Goal: Contribute content: Contribute content

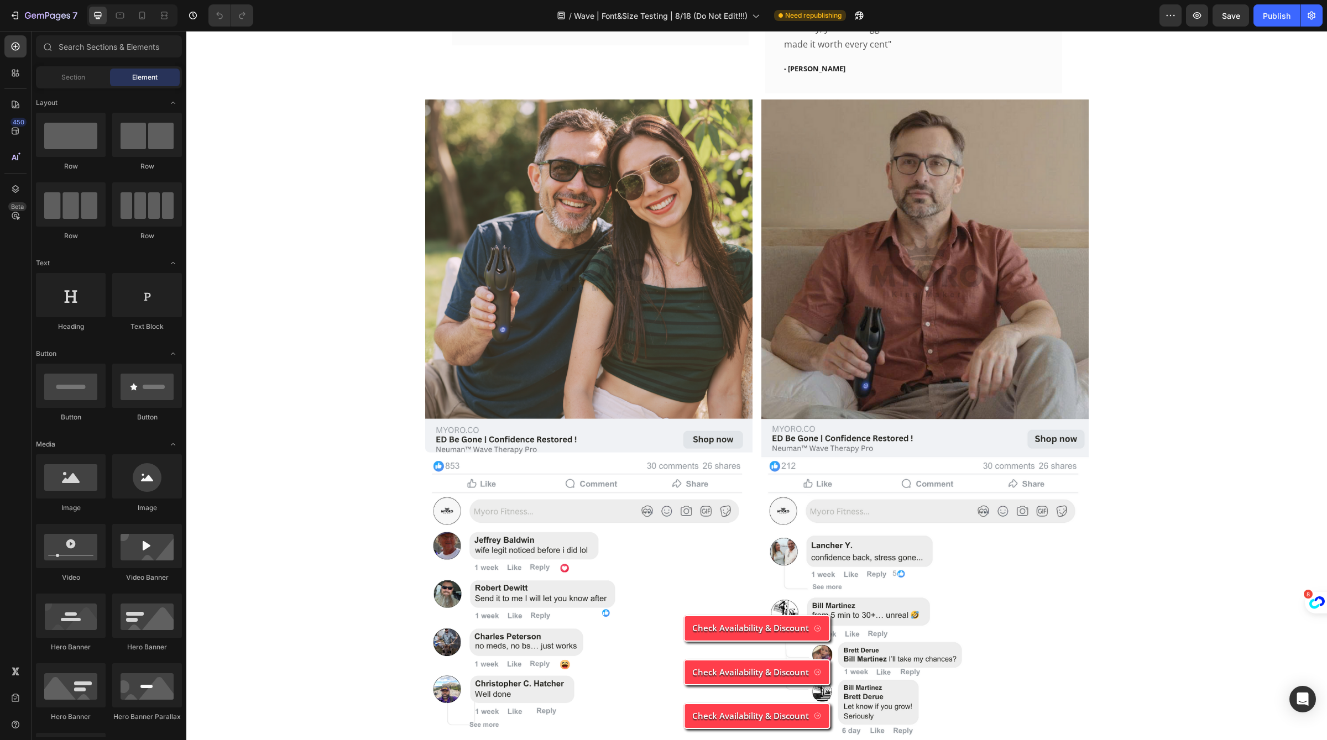
scroll to position [4052, 0]
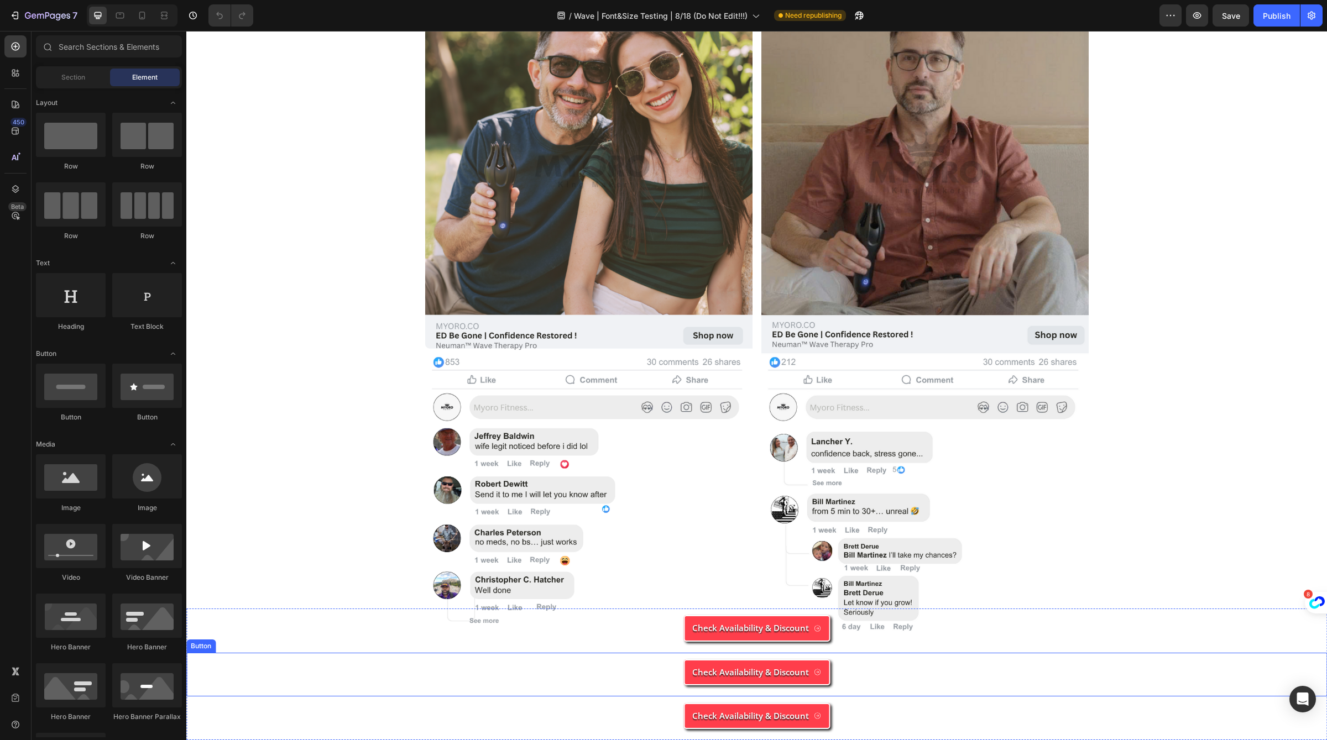
click at [862, 674] on div "Check Availability & Discount Button" at bounding box center [756, 675] width 1140 height 44
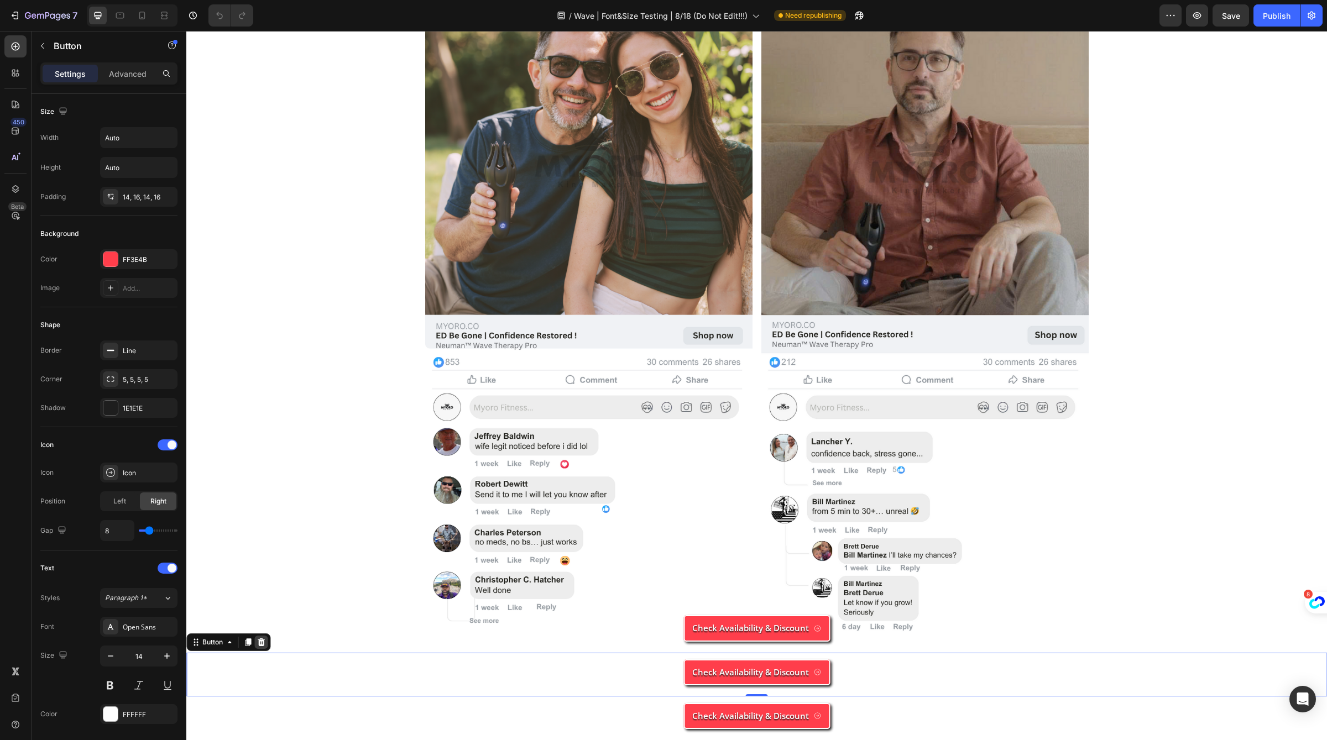
click at [261, 643] on icon at bounding box center [261, 642] width 7 height 8
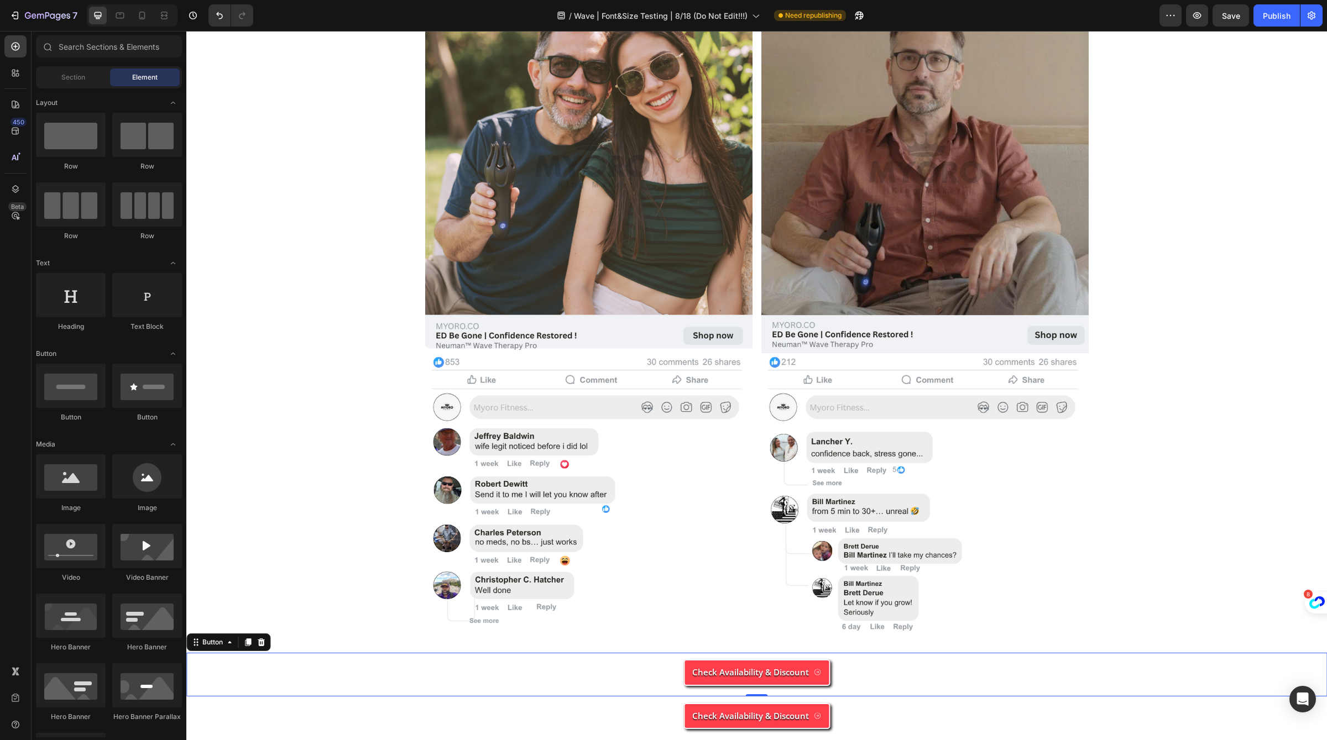
click at [268, 667] on div "Check Availability & Discount Button 0" at bounding box center [756, 675] width 1140 height 44
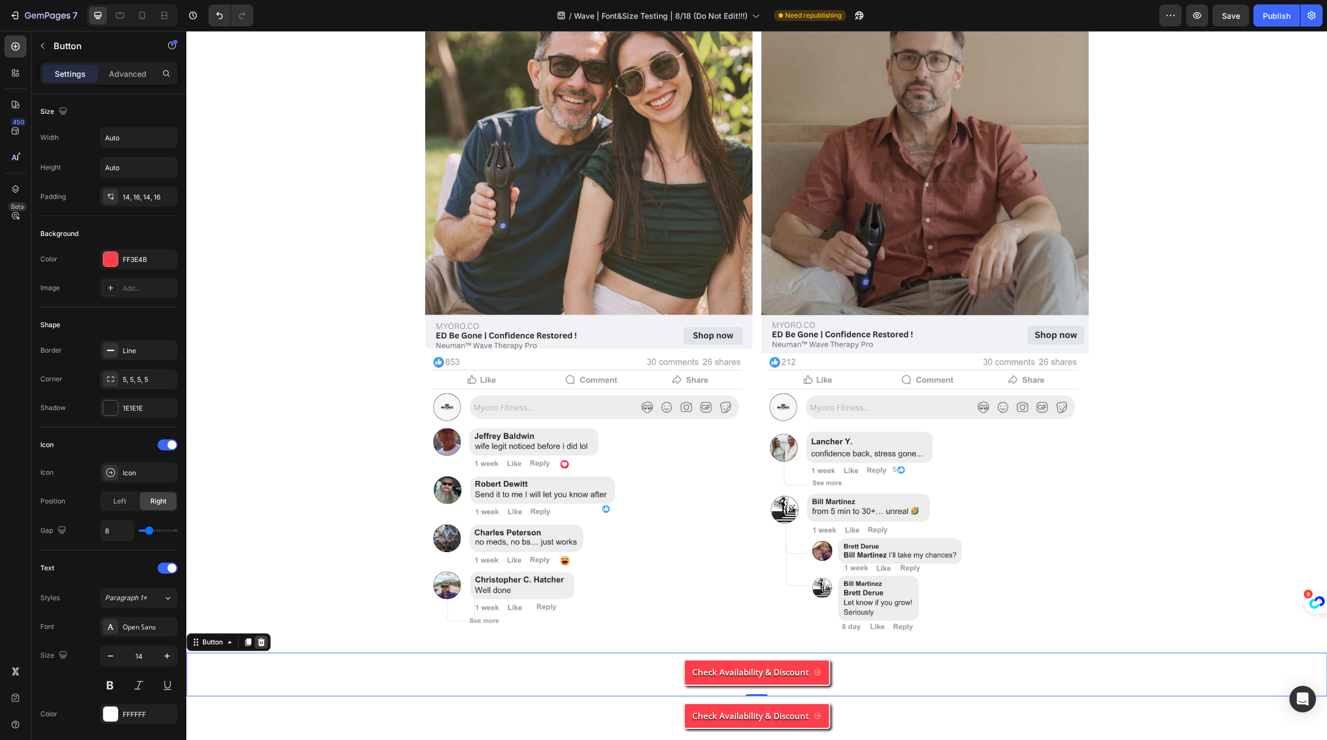
click at [264, 642] on icon at bounding box center [261, 642] width 9 height 9
click at [843, 732] on div "Check Availability & Discount Button" at bounding box center [756, 719] width 1140 height 44
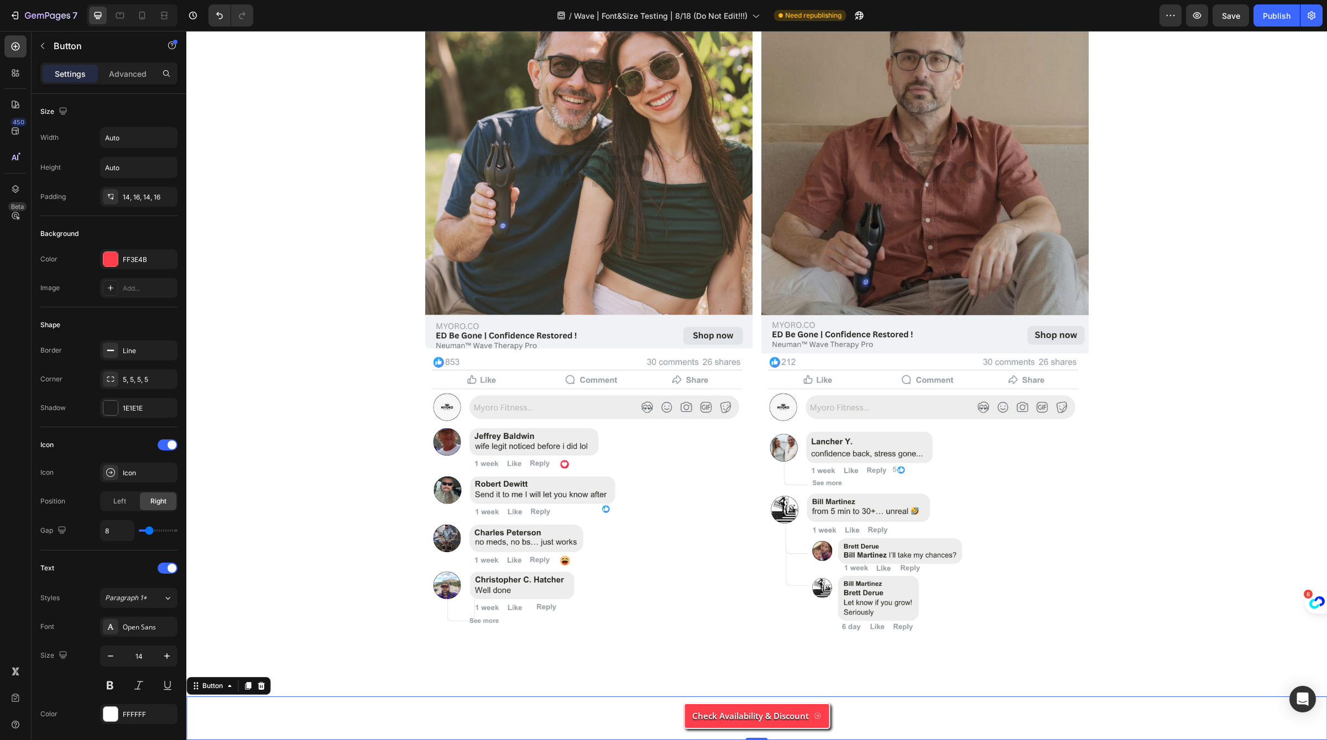
click at [145, 64] on div "Settings Advanced" at bounding box center [108, 73] width 137 height 22
click at [136, 75] on p "Advanced" at bounding box center [128, 74] width 38 height 12
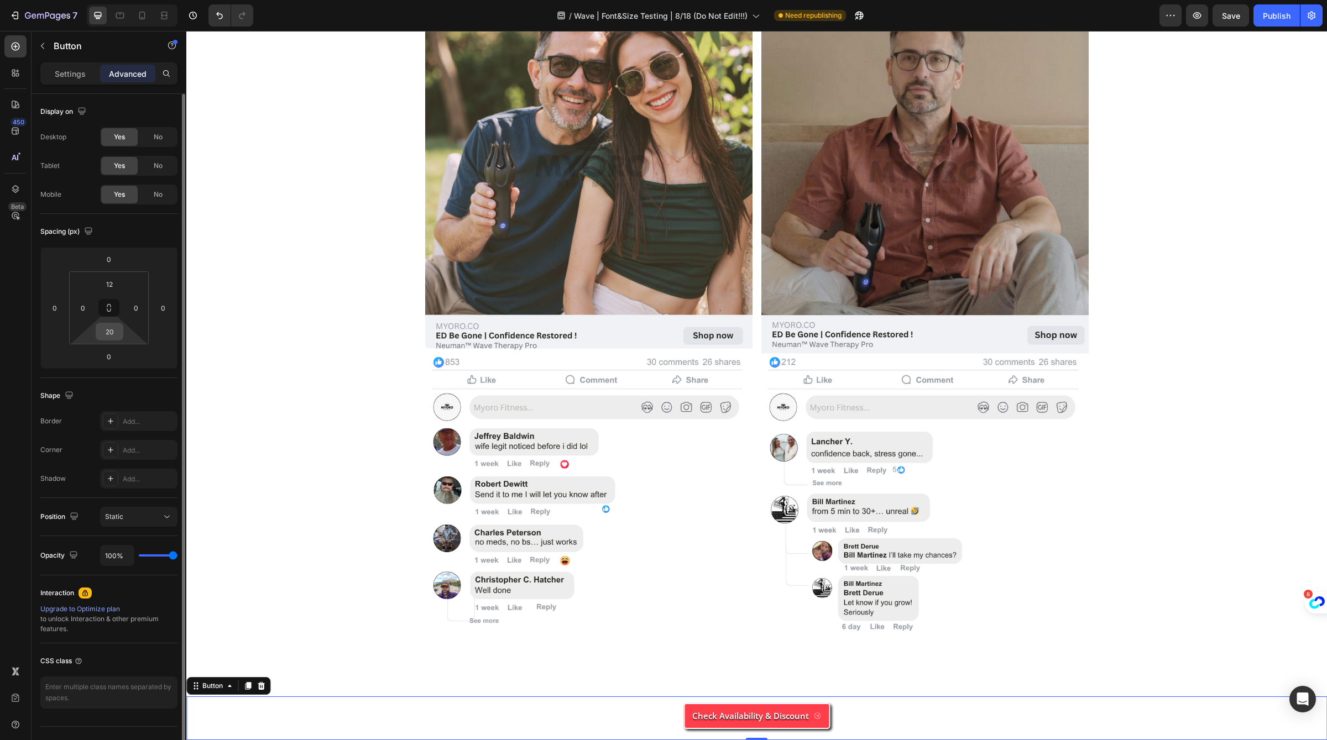
click at [107, 334] on input "20" at bounding box center [109, 331] width 22 height 17
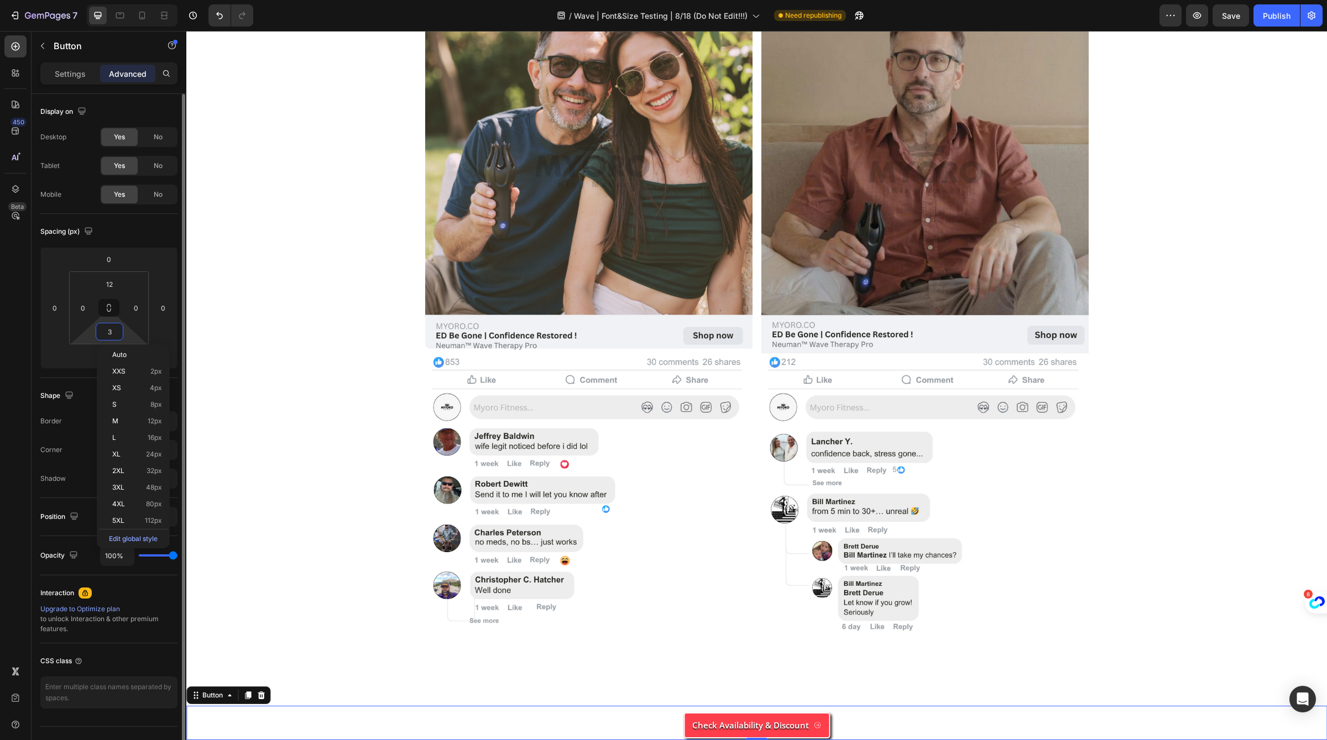
type input "30"
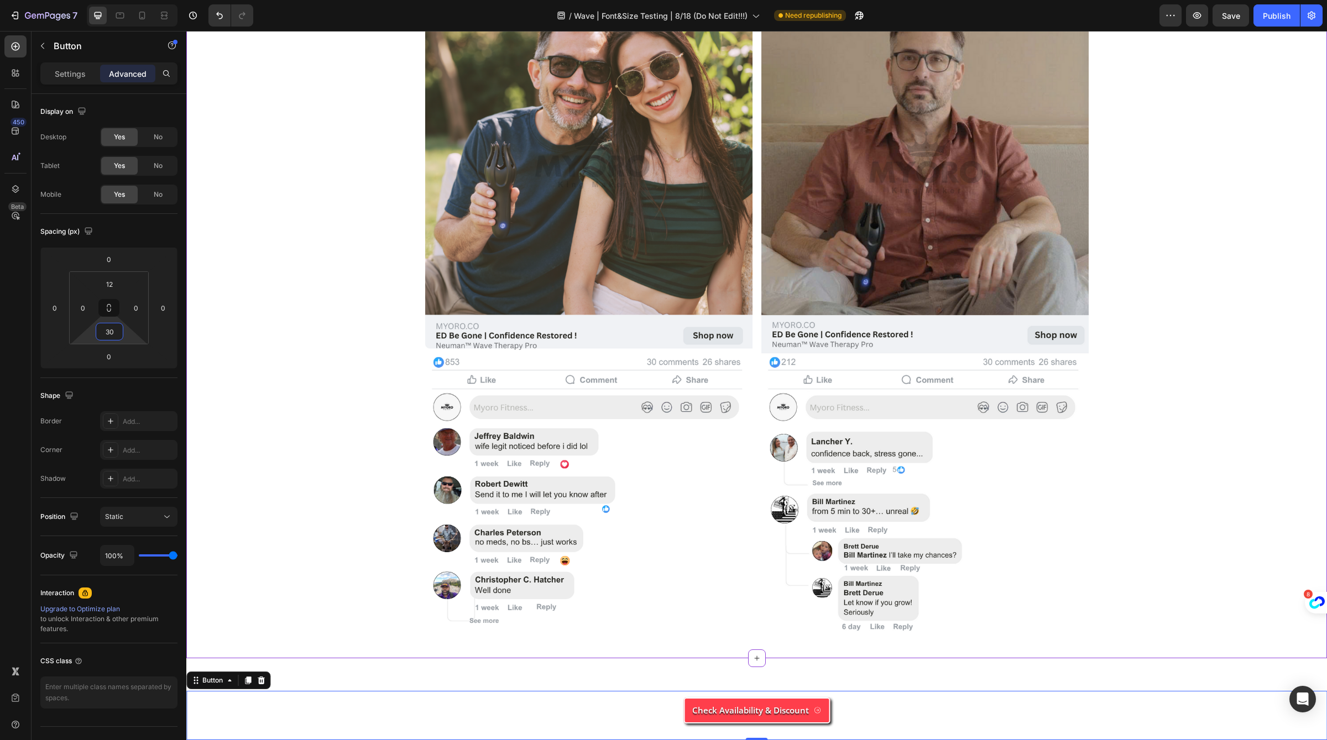
click at [259, 393] on div "Men Can’t Stop Talking About [PERSON_NAME]™ Heading Icon Icon Icon Icon Icon Ro…" at bounding box center [757, 185] width 1124 height 923
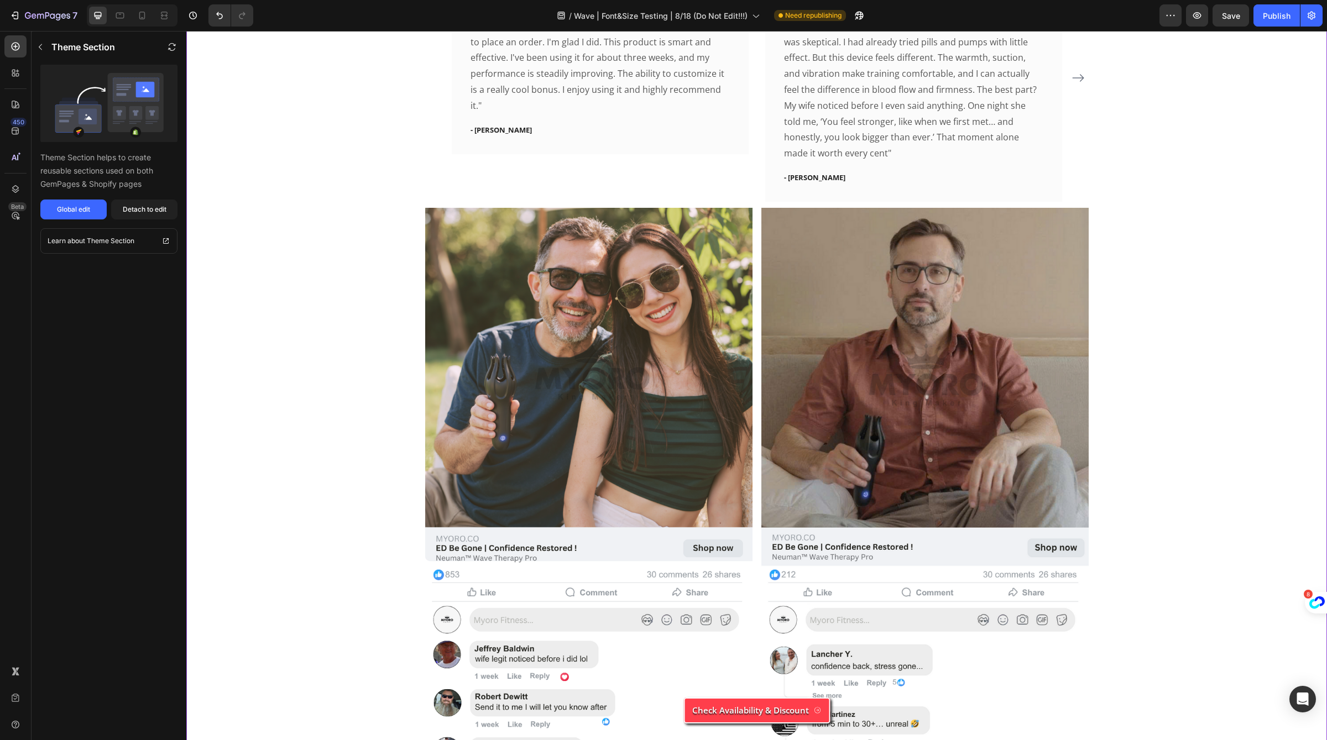
scroll to position [3351, 0]
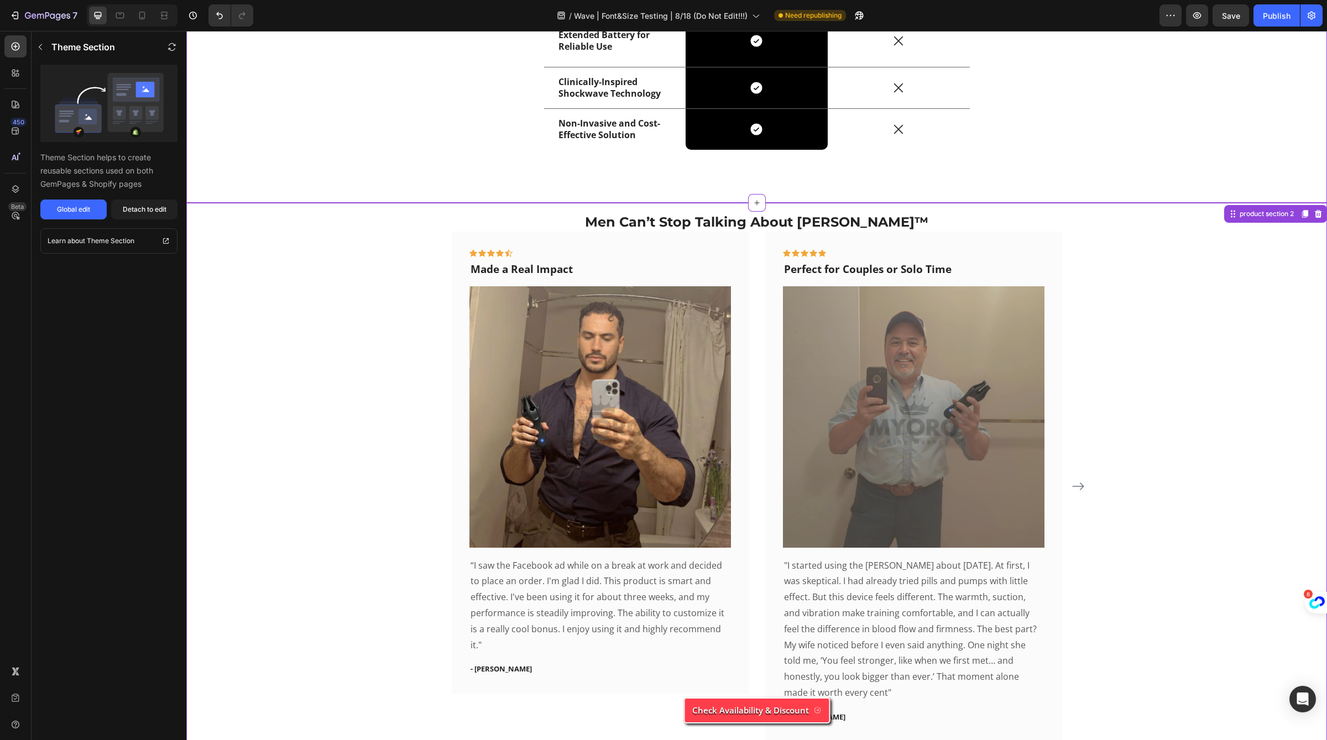
click at [1227, 19] on span "Save" at bounding box center [1231, 15] width 18 height 9
click at [1276, 18] on div "Publish" at bounding box center [1277, 16] width 28 height 12
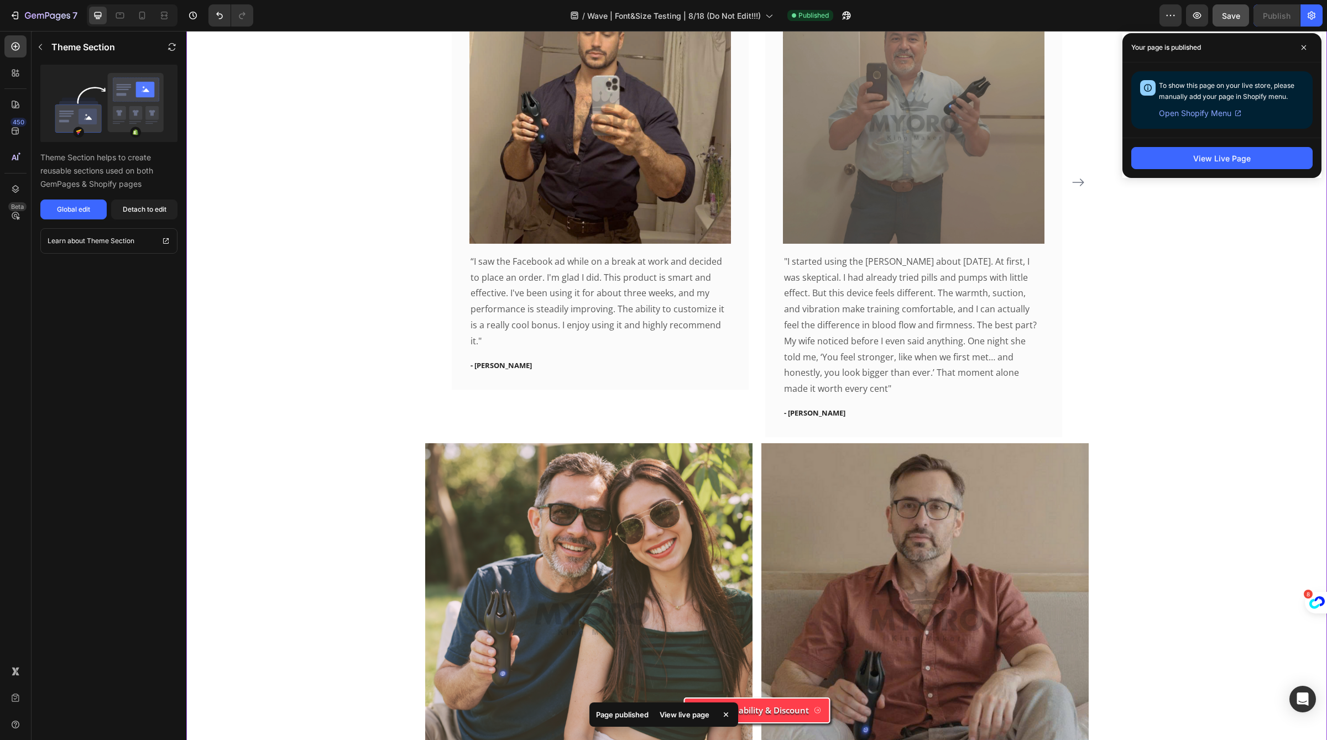
scroll to position [3249, 0]
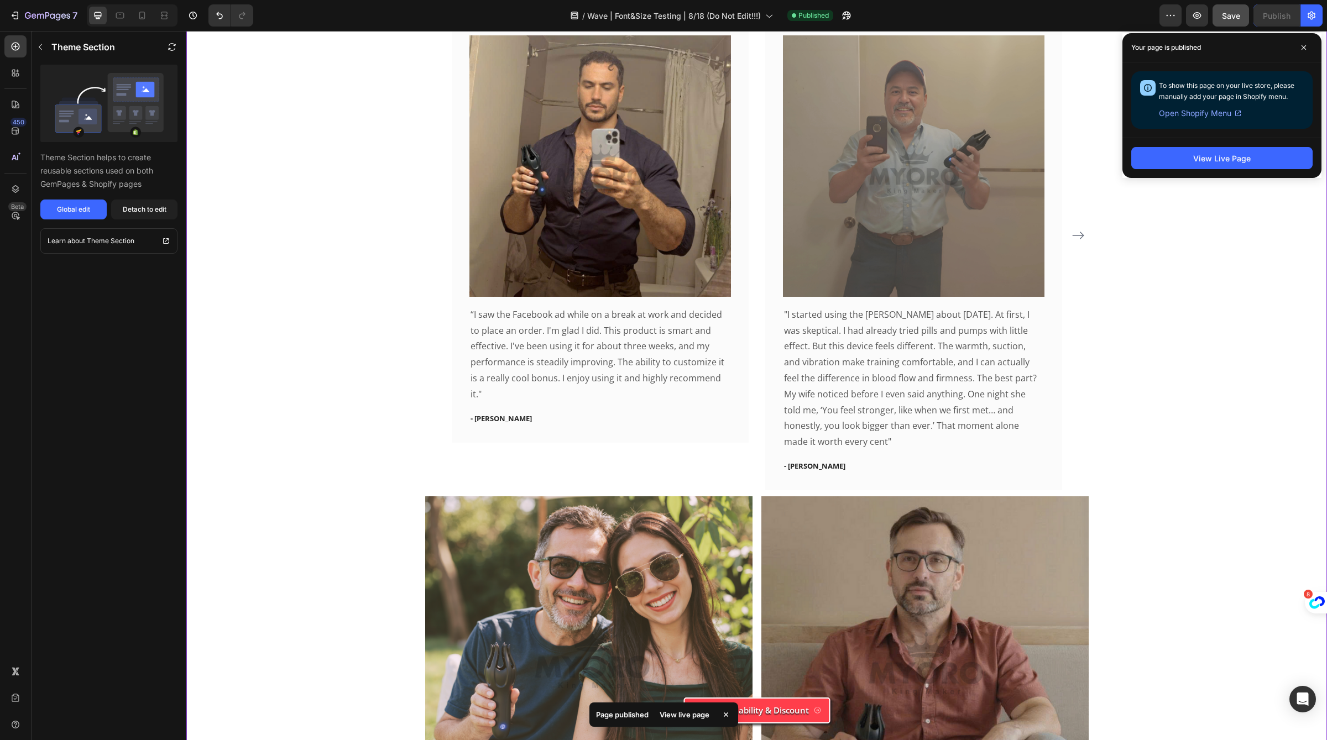
click at [1081, 242] on icon "Carousel Next Arrow" at bounding box center [1077, 235] width 13 height 13
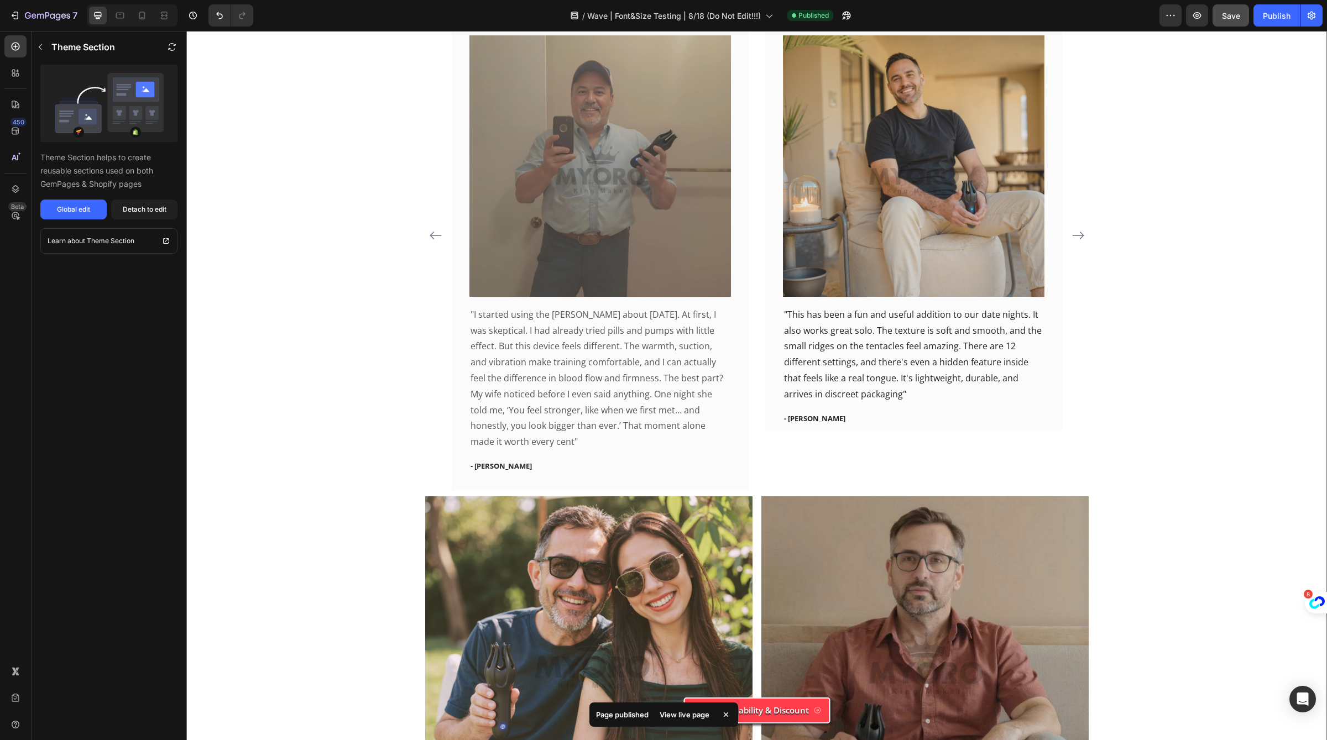
click at [1081, 242] on icon "Carousel Next Arrow" at bounding box center [1077, 235] width 13 height 13
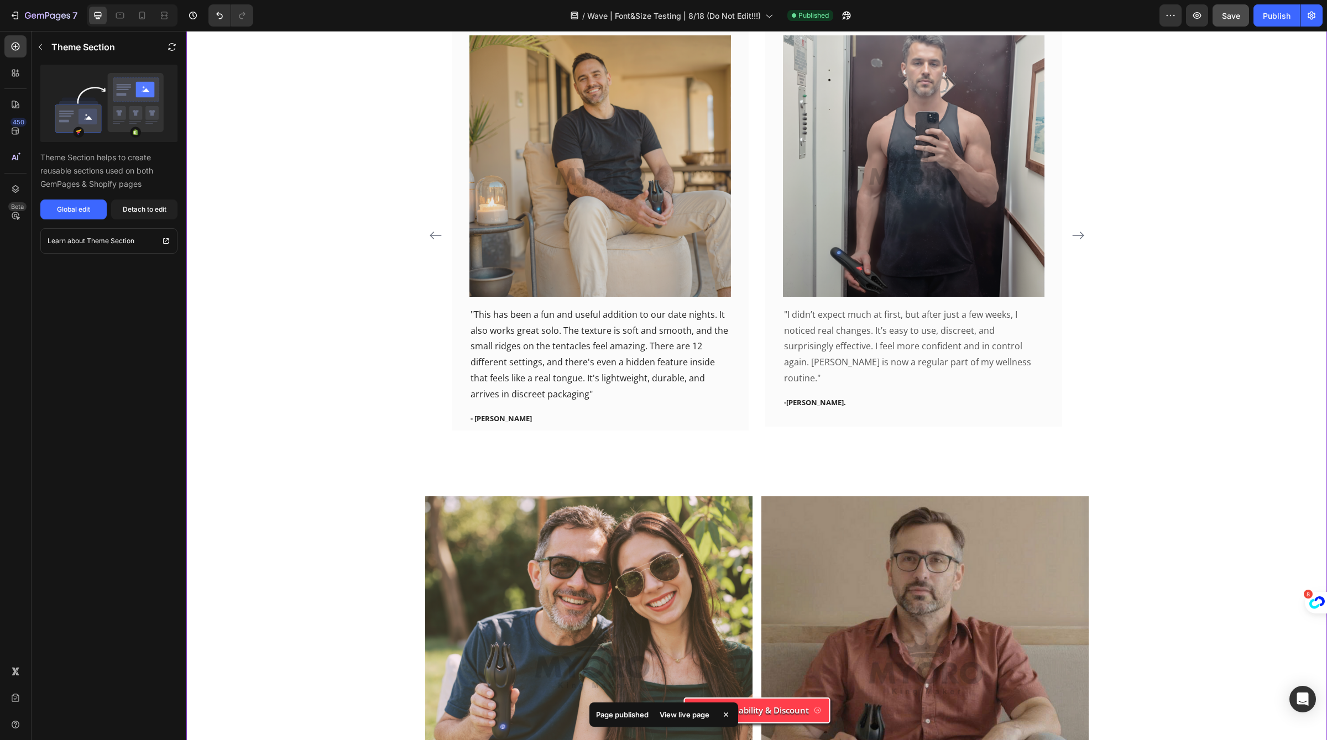
click at [1081, 242] on icon "Carousel Next Arrow" at bounding box center [1077, 235] width 13 height 13
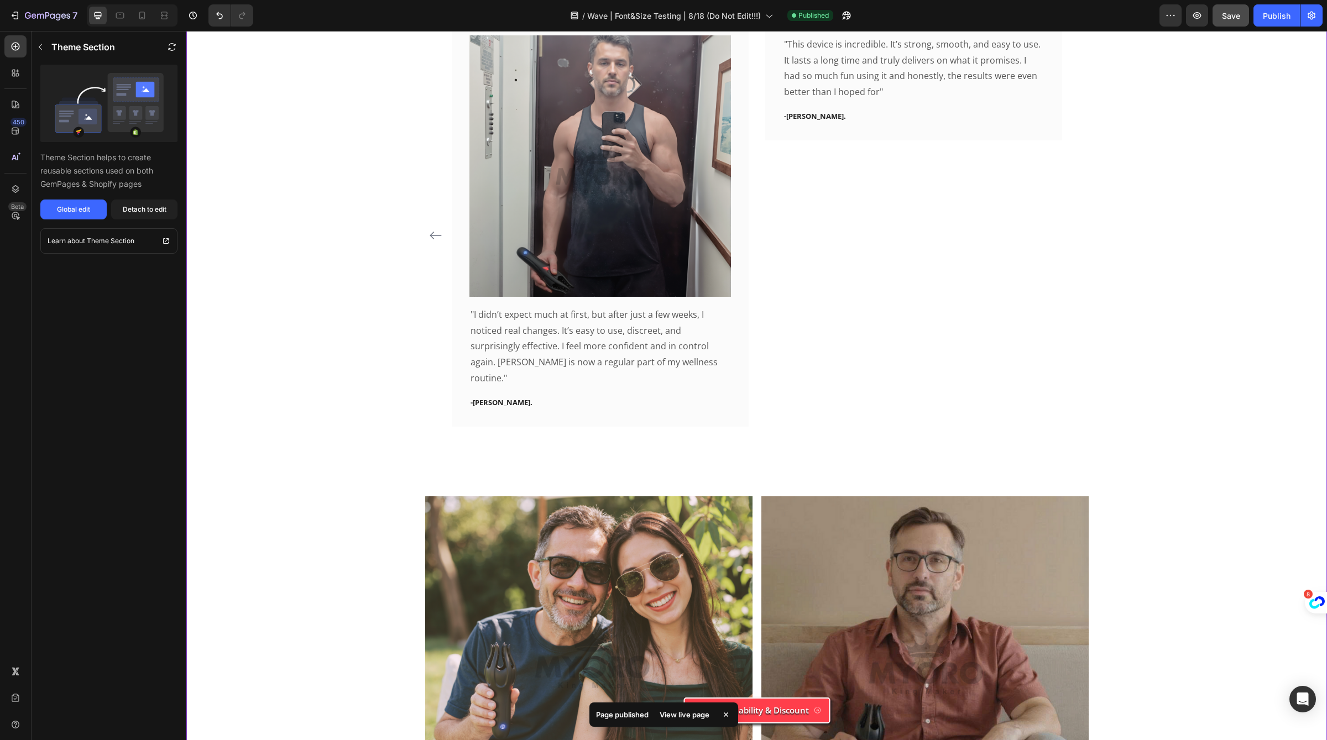
click at [1081, 442] on div "Icon Icon Icon Icon Icon Row Made a Real Impact Text block Image “I saw the Fac…" at bounding box center [756, 236] width 663 height 510
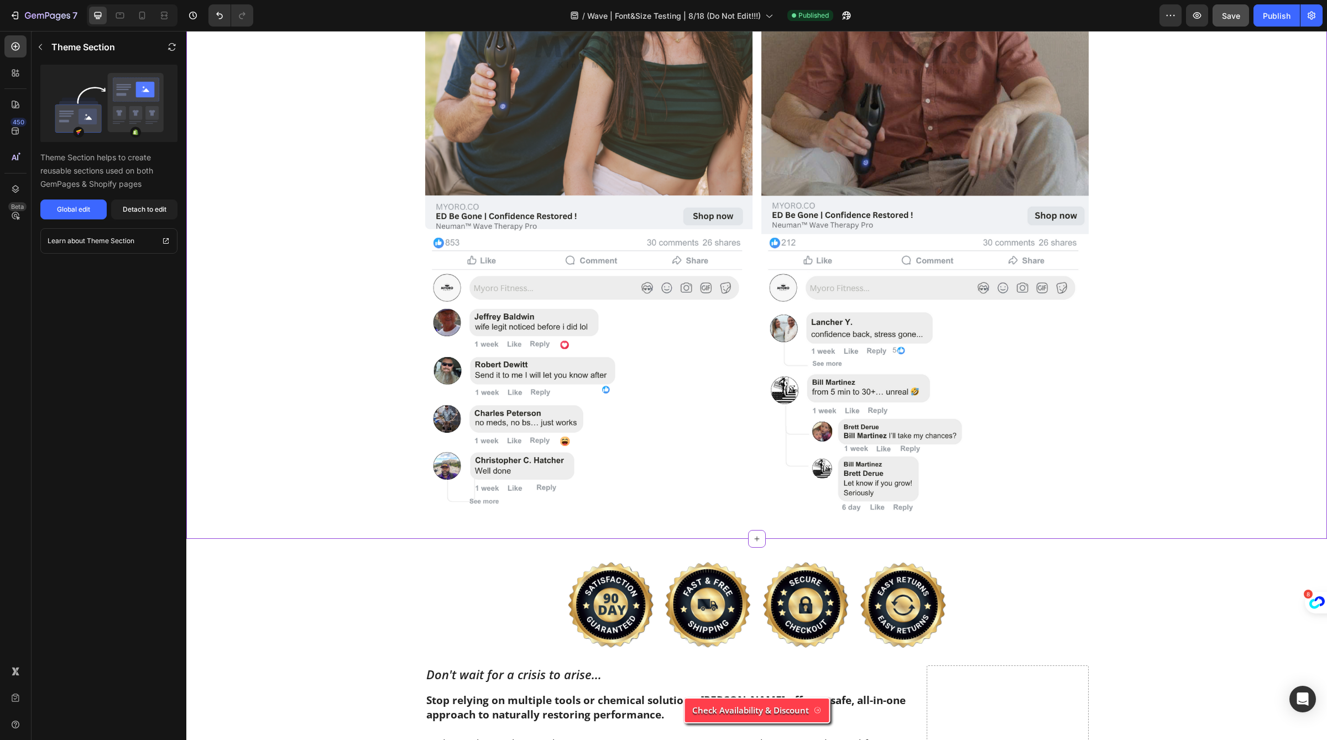
scroll to position [4103, 0]
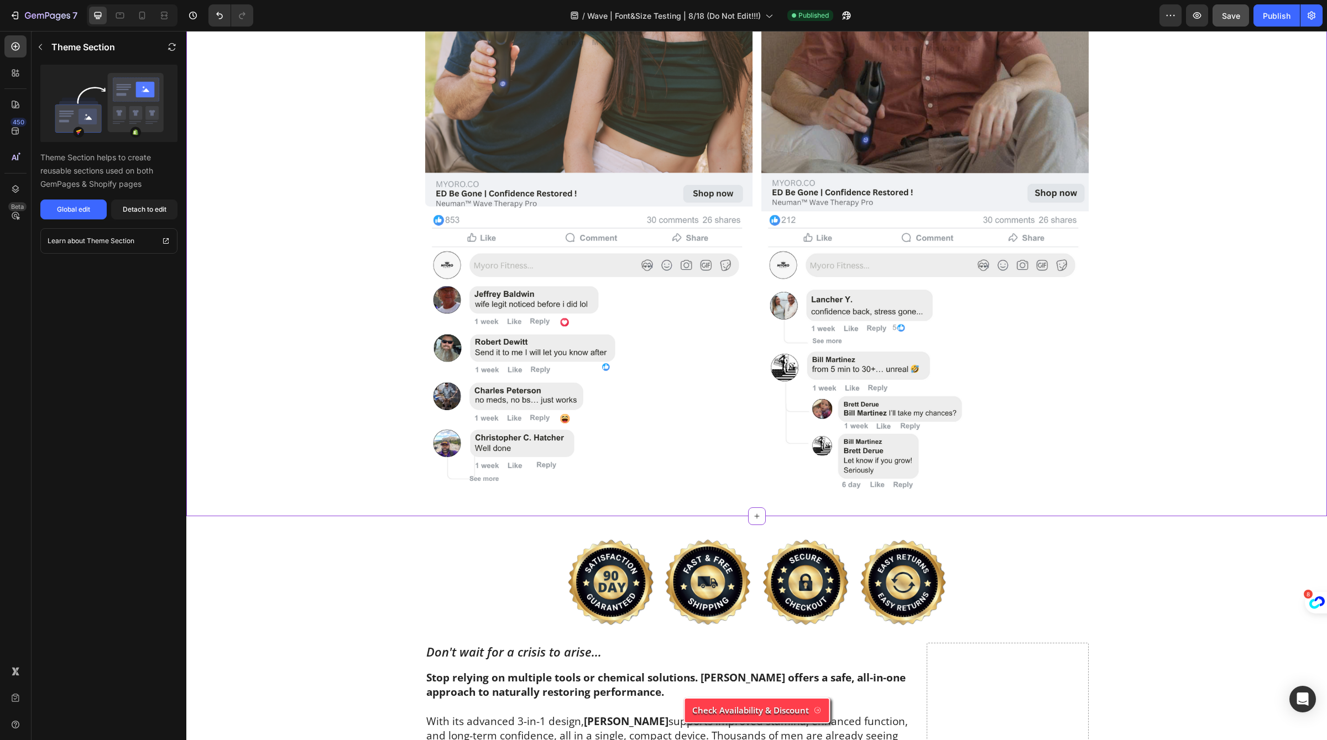
click at [1081, 442] on img at bounding box center [924, 179] width 327 height 651
click at [755, 516] on icon at bounding box center [756, 516] width 9 height 9
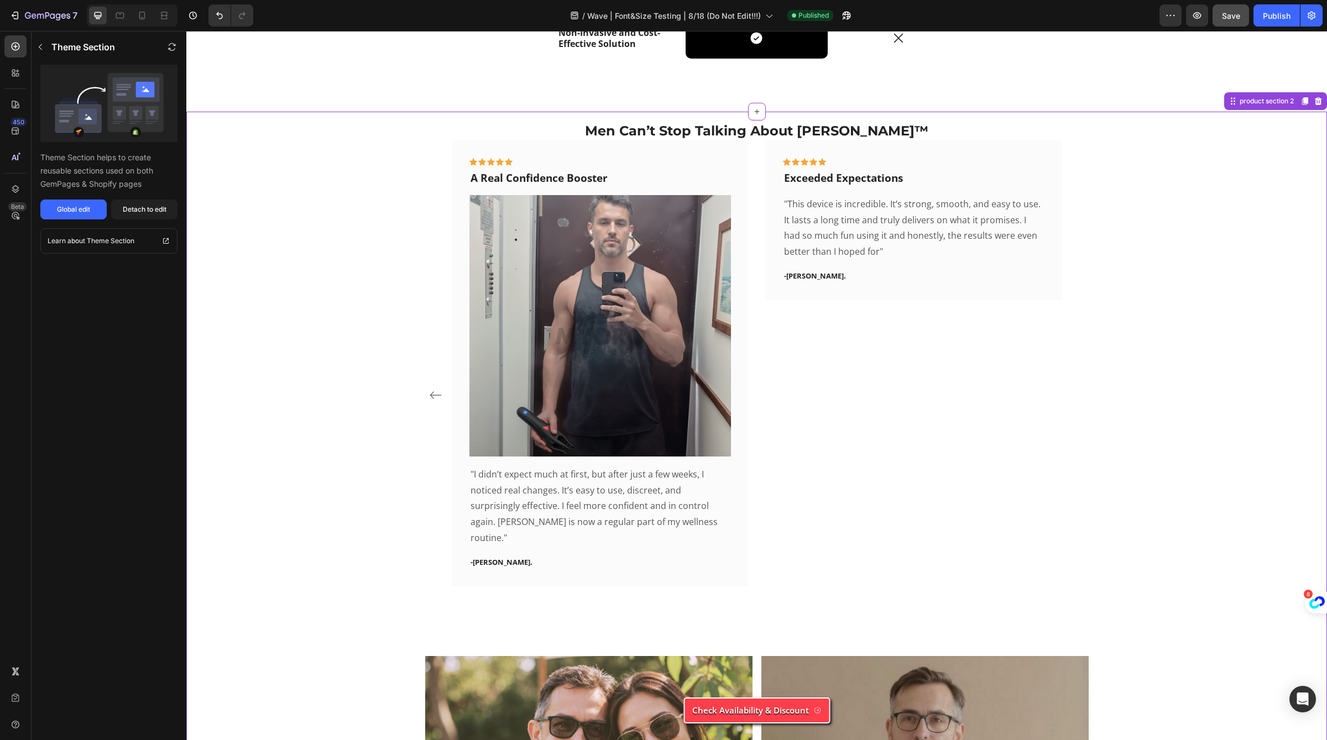
scroll to position [3112, 0]
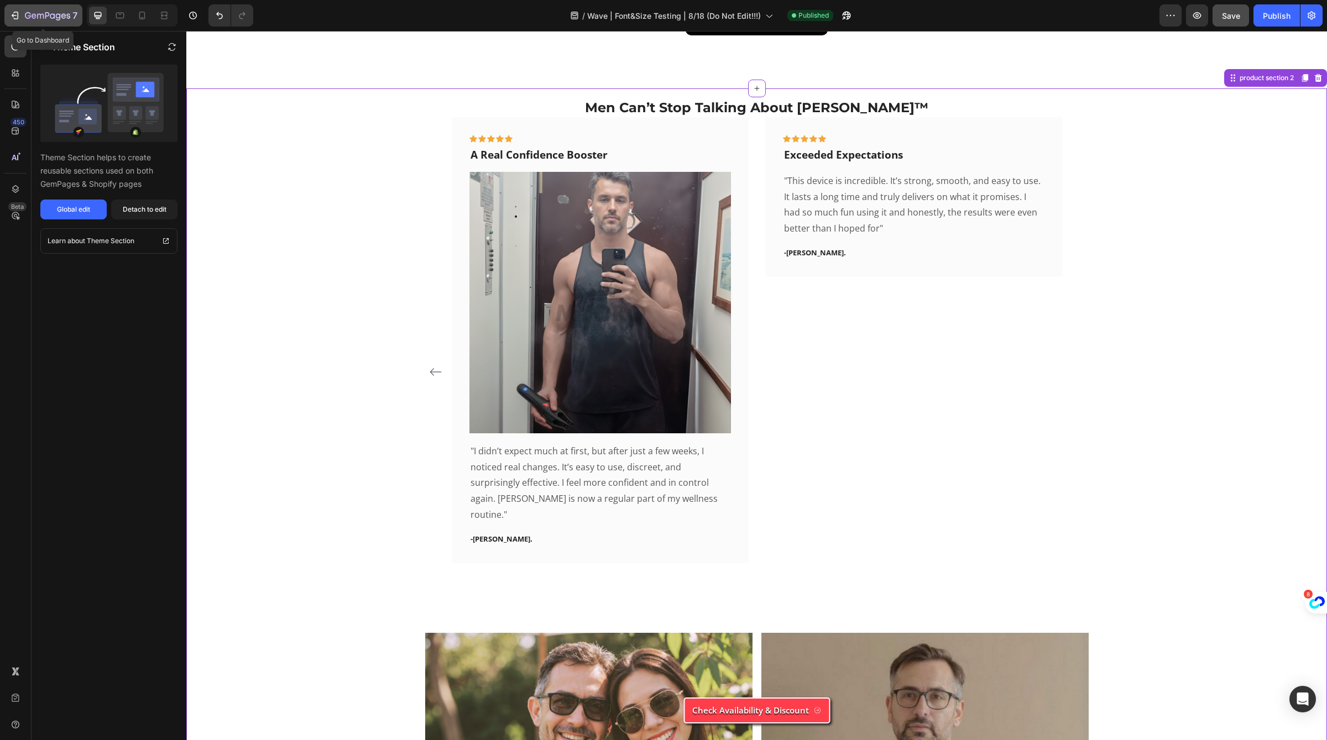
click at [19, 18] on icon "button" at bounding box center [14, 15] width 11 height 11
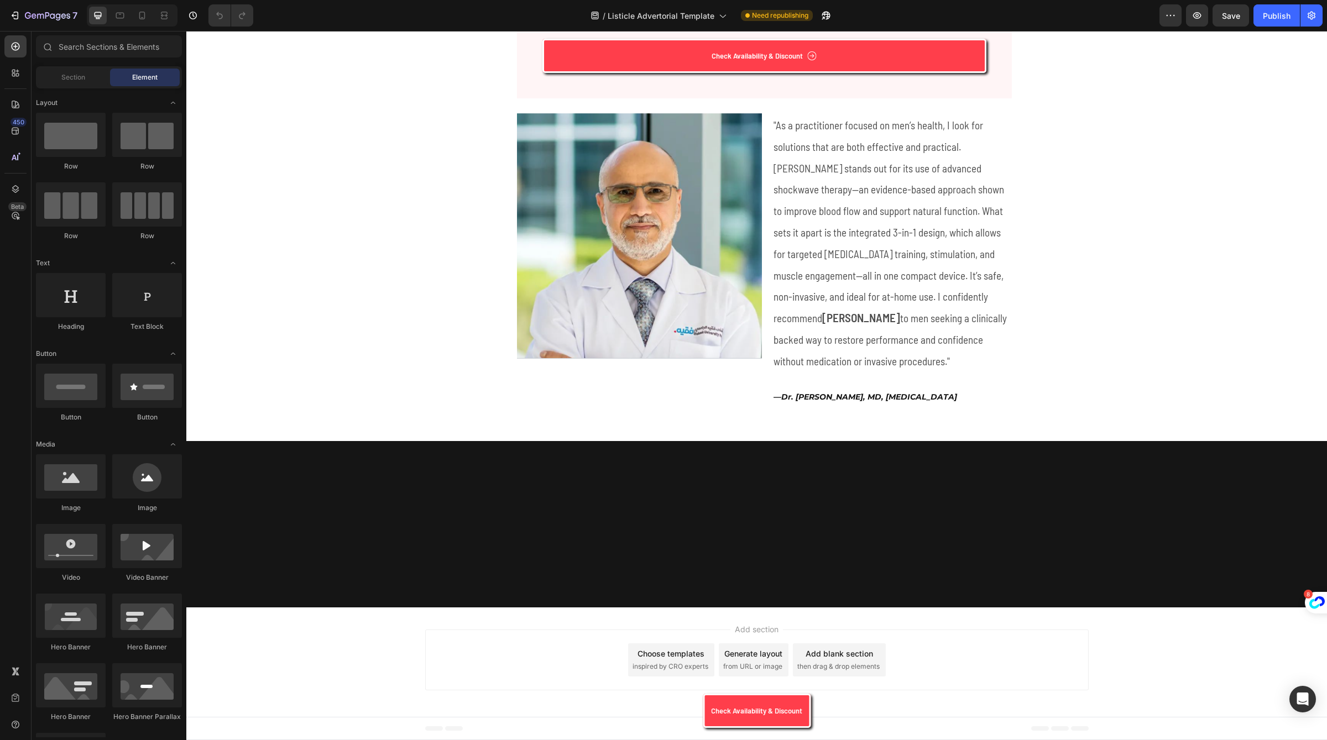
scroll to position [1933, 0]
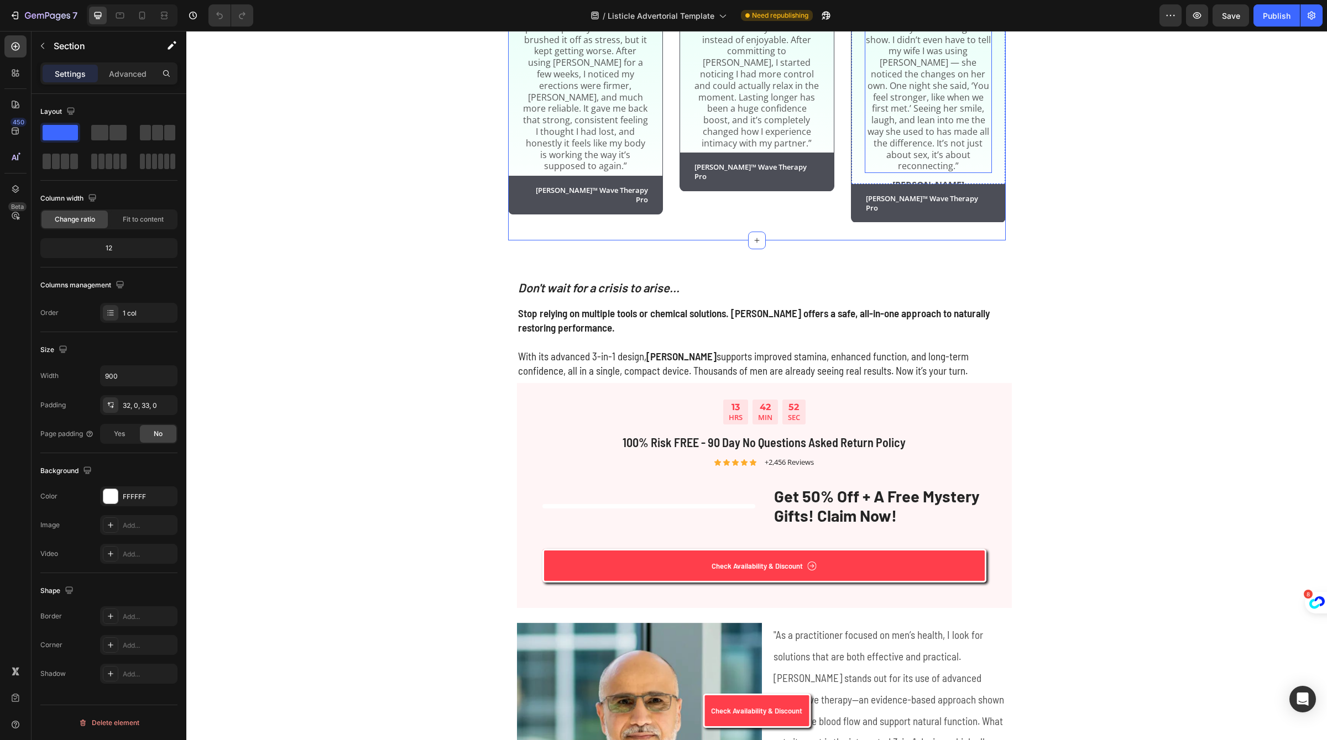
scroll to position [2227, 0]
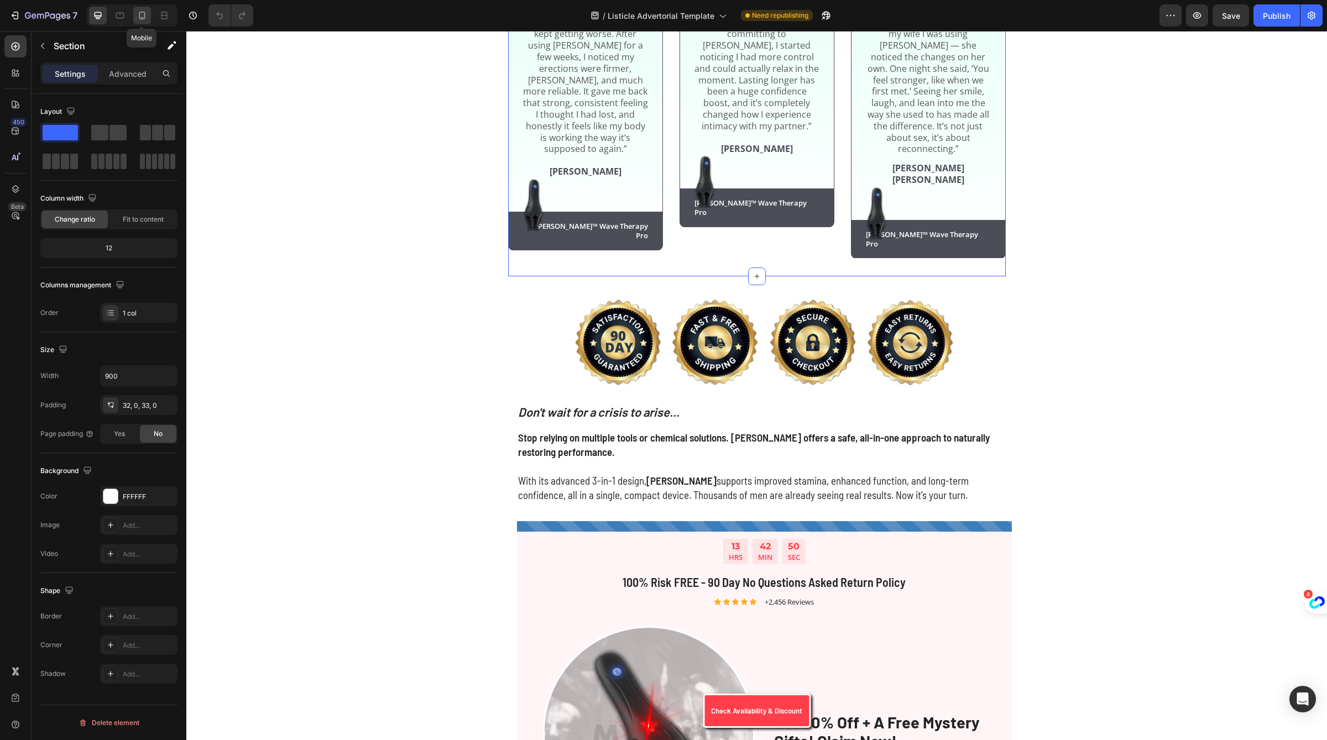
click at [146, 20] on icon at bounding box center [142, 15] width 11 height 11
type input "100%"
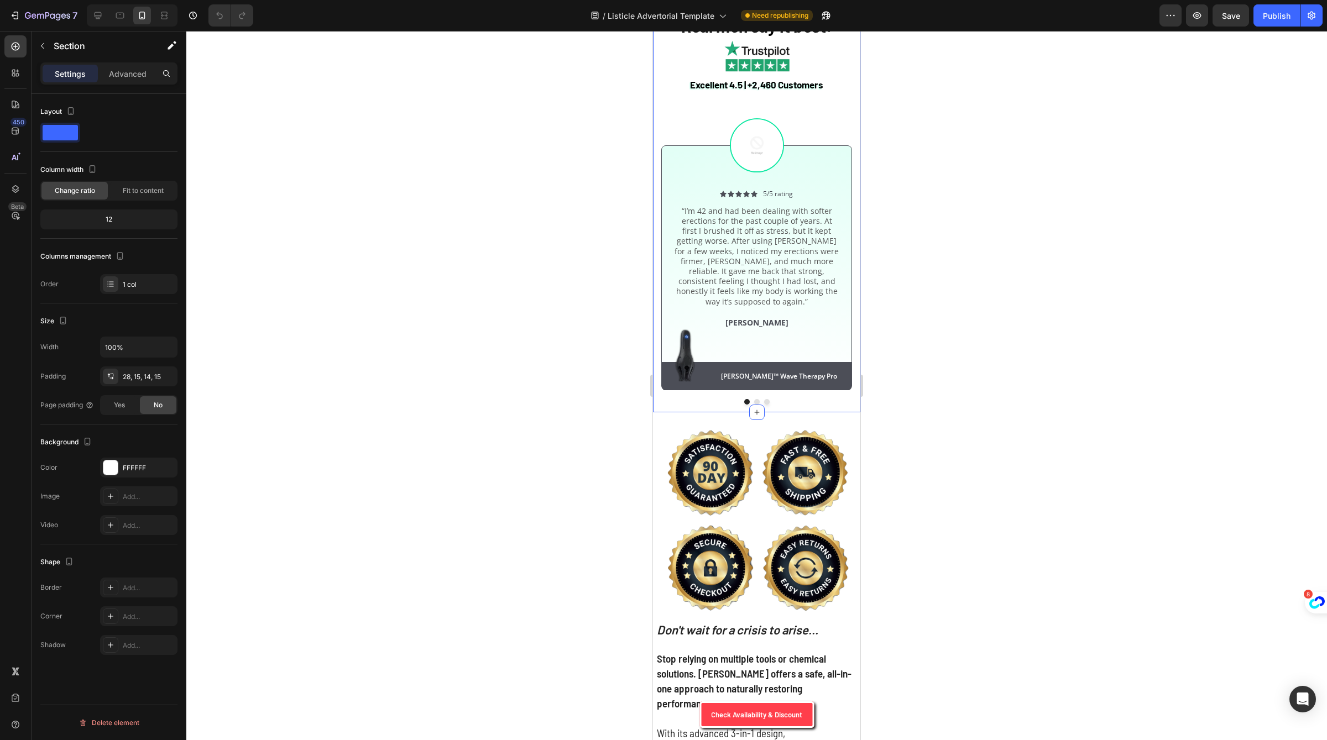
scroll to position [2035, 0]
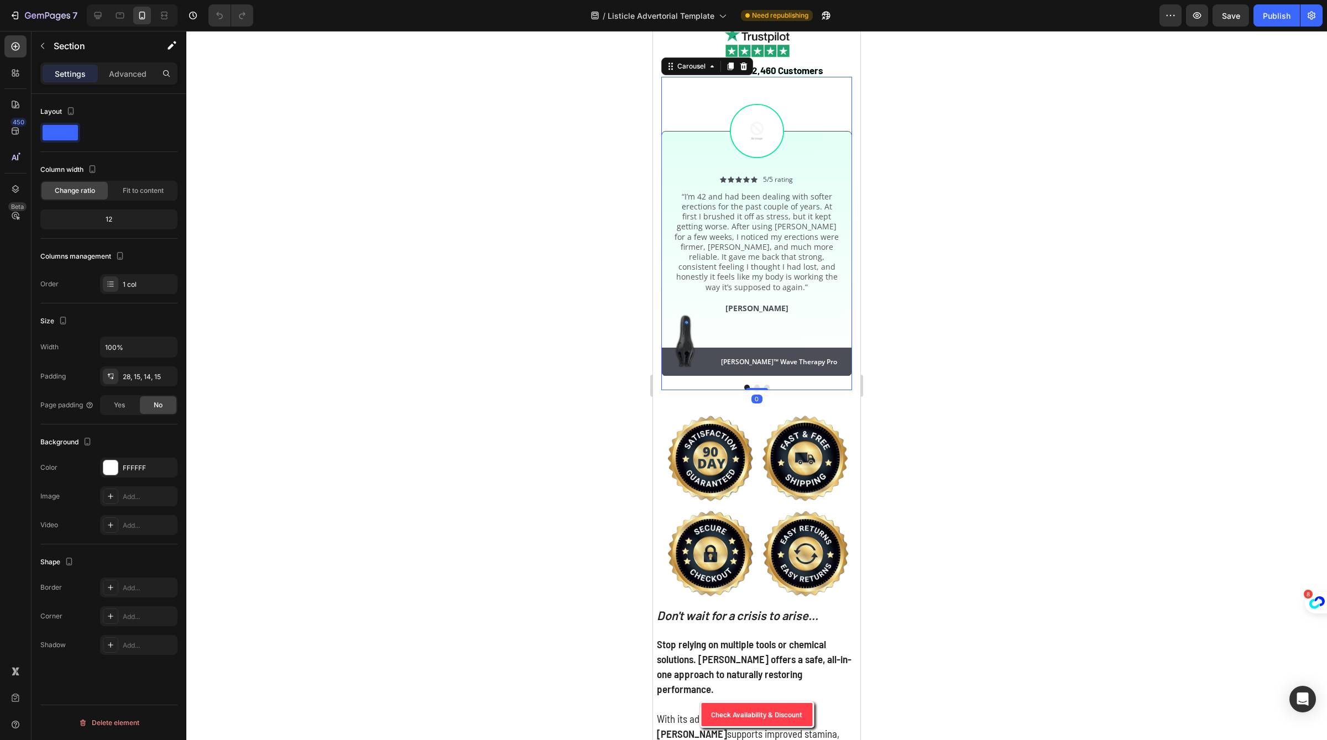
click at [754, 390] on div "Image Icon Icon Icon Icon Icon Icon List 5/5 rating Text Block Row “I’m 42 and …" at bounding box center [756, 233] width 191 height 313
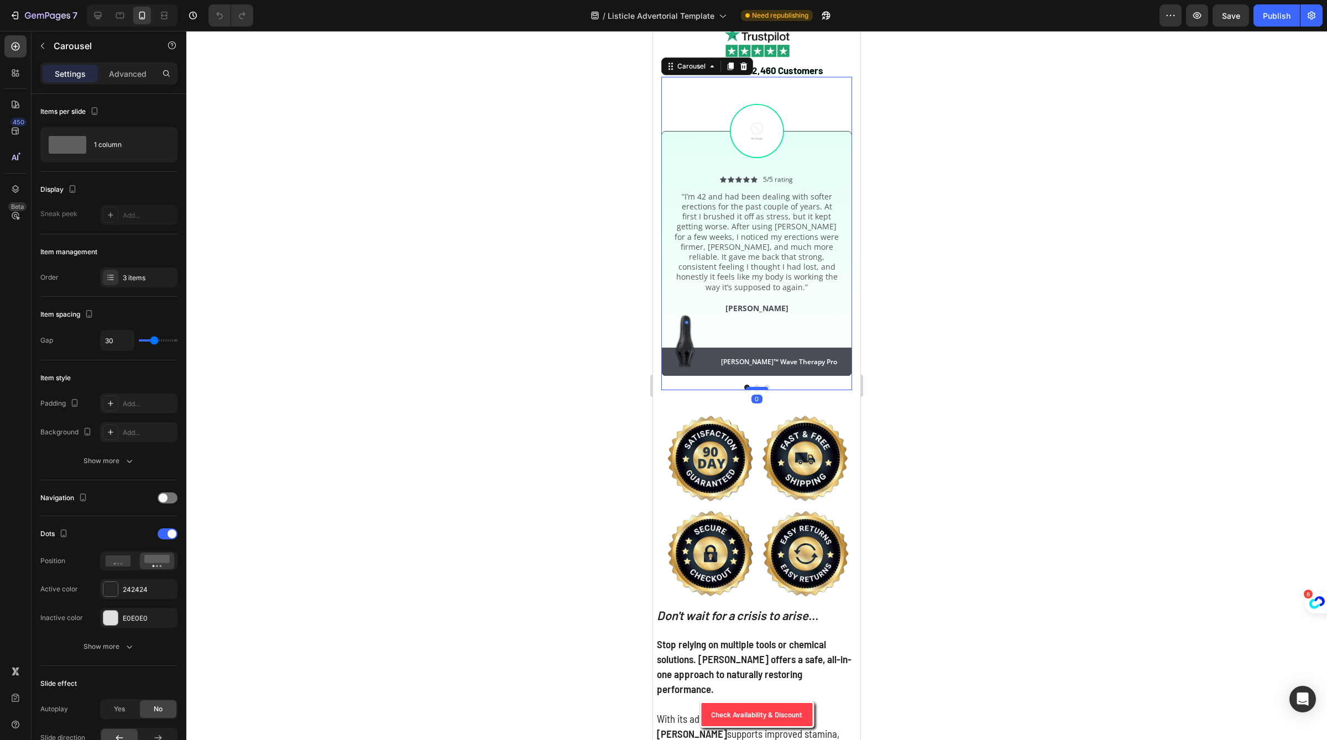
click at [755, 390] on div at bounding box center [757, 388] width 22 height 3
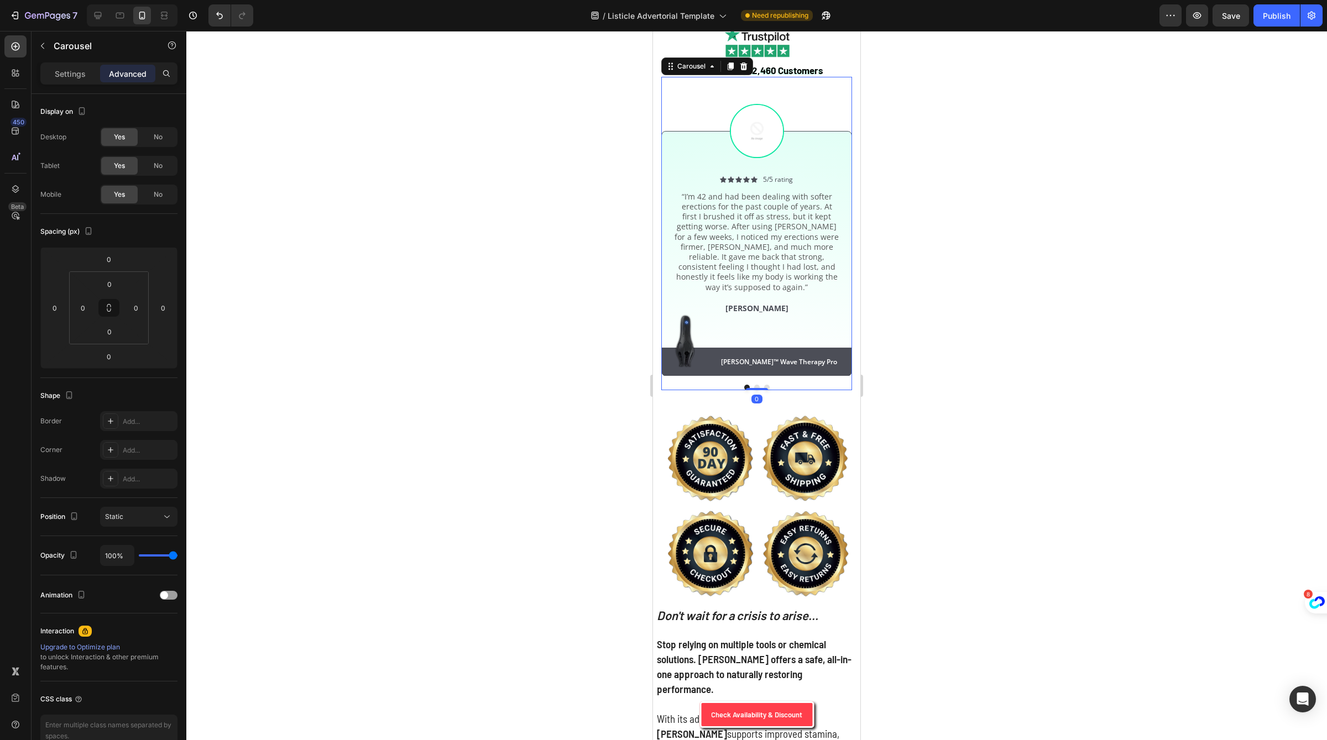
click at [750, 390] on div "Image Icon Icon Icon Icon Icon Icon List 5/5 rating Text Block Row “I’m 42 and …" at bounding box center [756, 233] width 191 height 313
click at [755, 390] on button "Dot" at bounding box center [757, 388] width 6 height 6
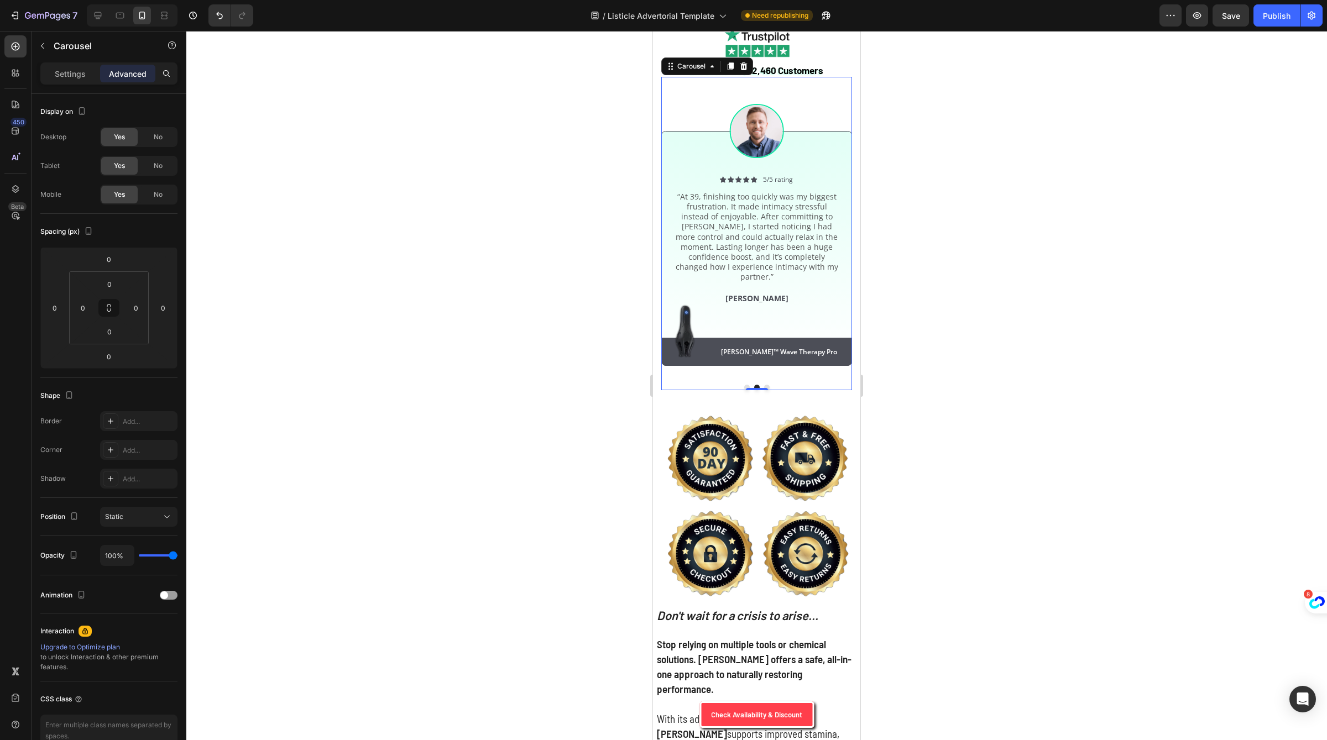
click at [763, 390] on div at bounding box center [756, 388] width 191 height 6
click at [767, 390] on button "Dot" at bounding box center [767, 388] width 6 height 6
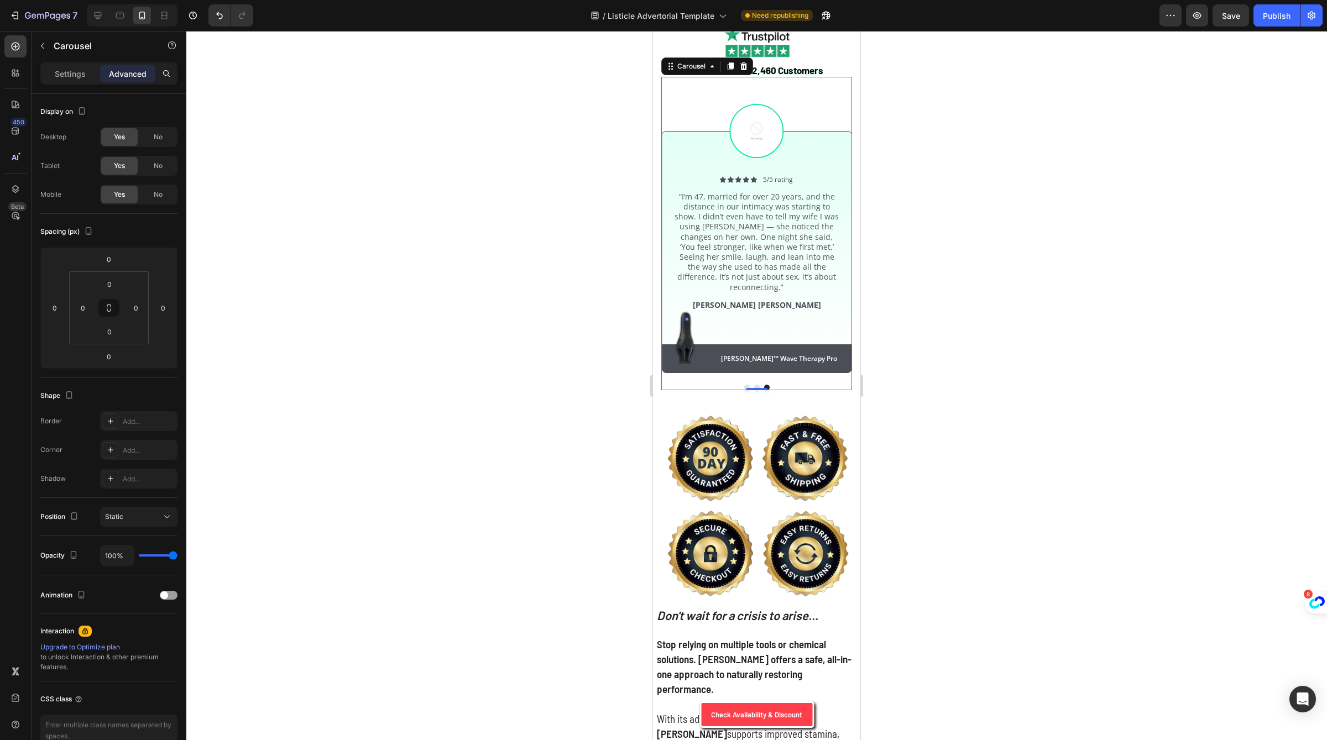
click at [972, 347] on div at bounding box center [756, 385] width 1140 height 709
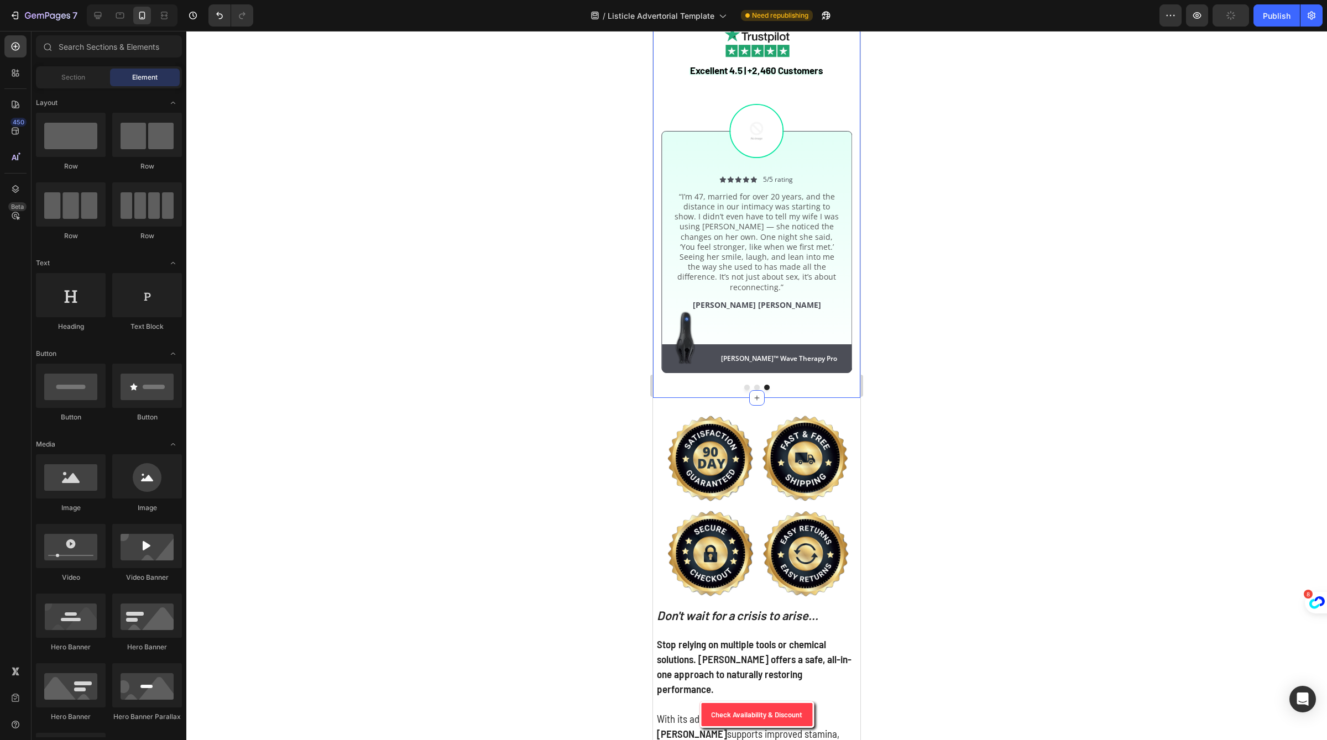
click at [840, 202] on div "Real men say it best: Heading Excellent 4.5 | +2,460 Customers Text Block Image…" at bounding box center [756, 191] width 207 height 413
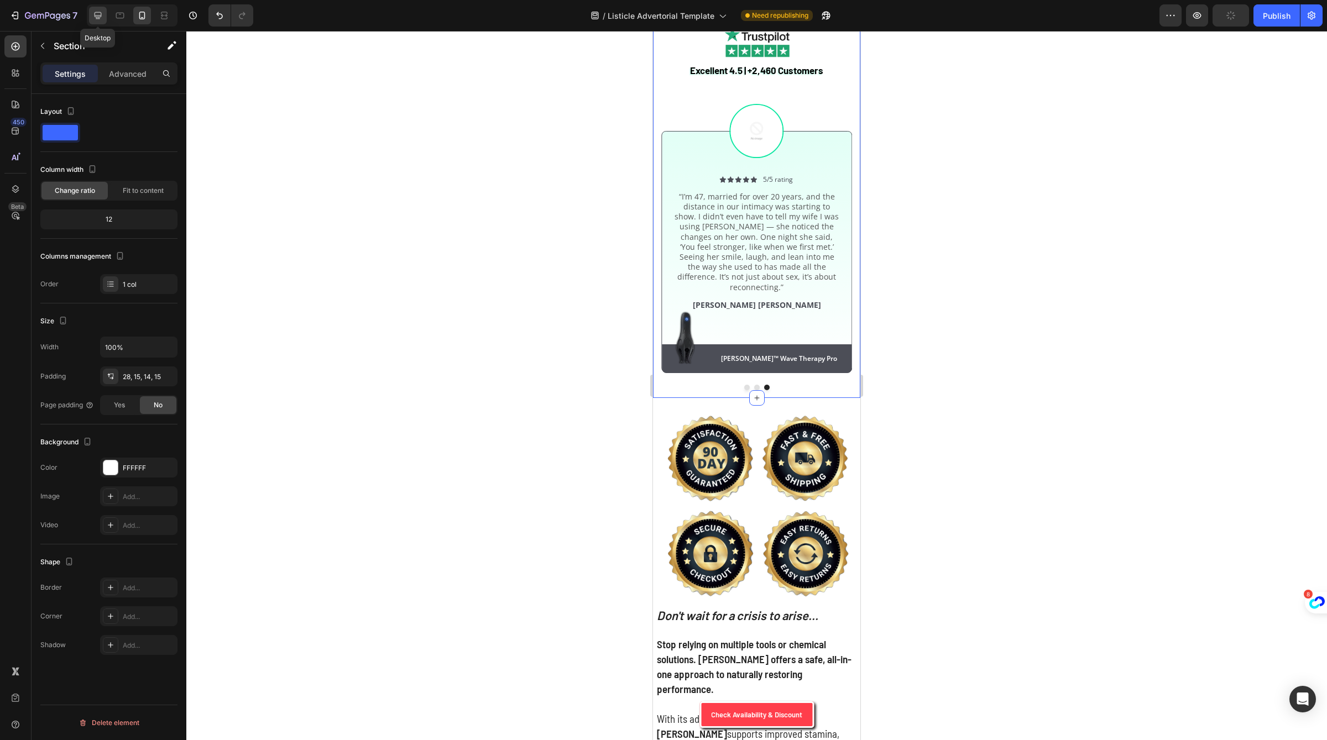
click at [98, 11] on icon at bounding box center [97, 15] width 11 height 11
type input "900"
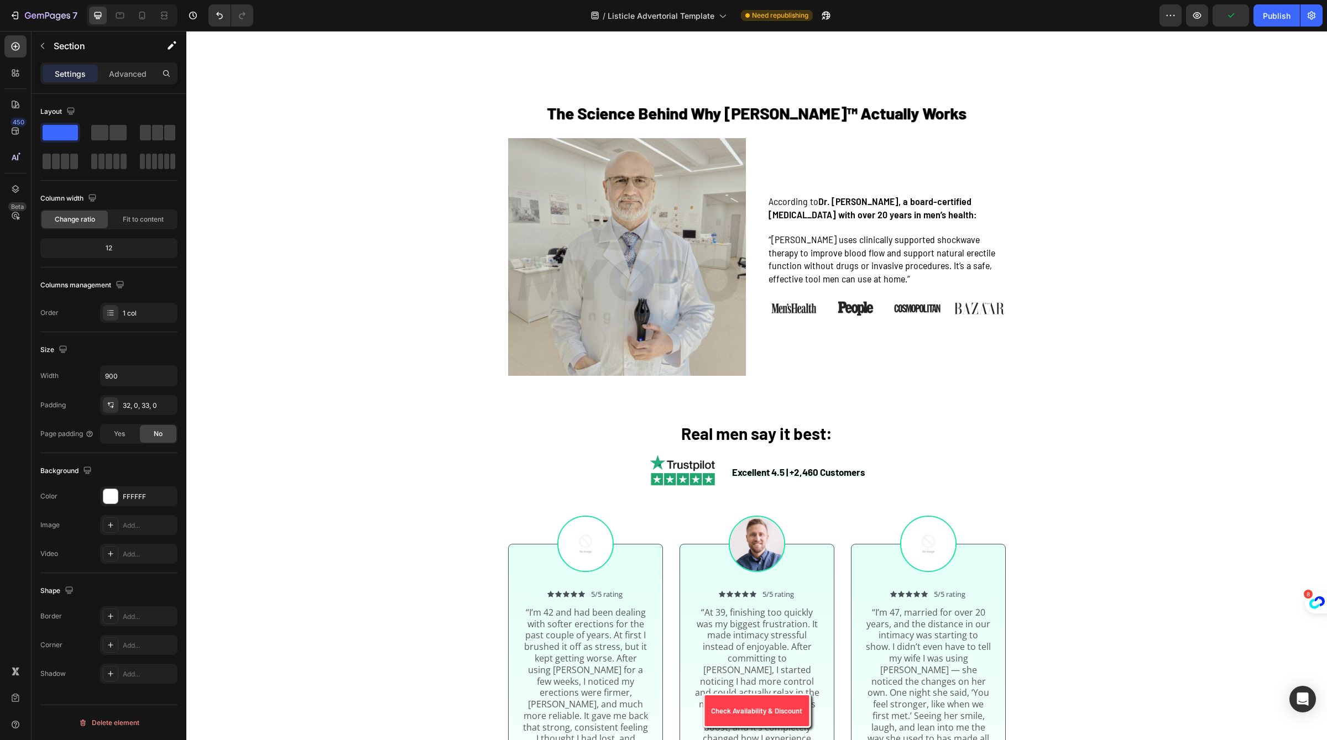
scroll to position [1657, 0]
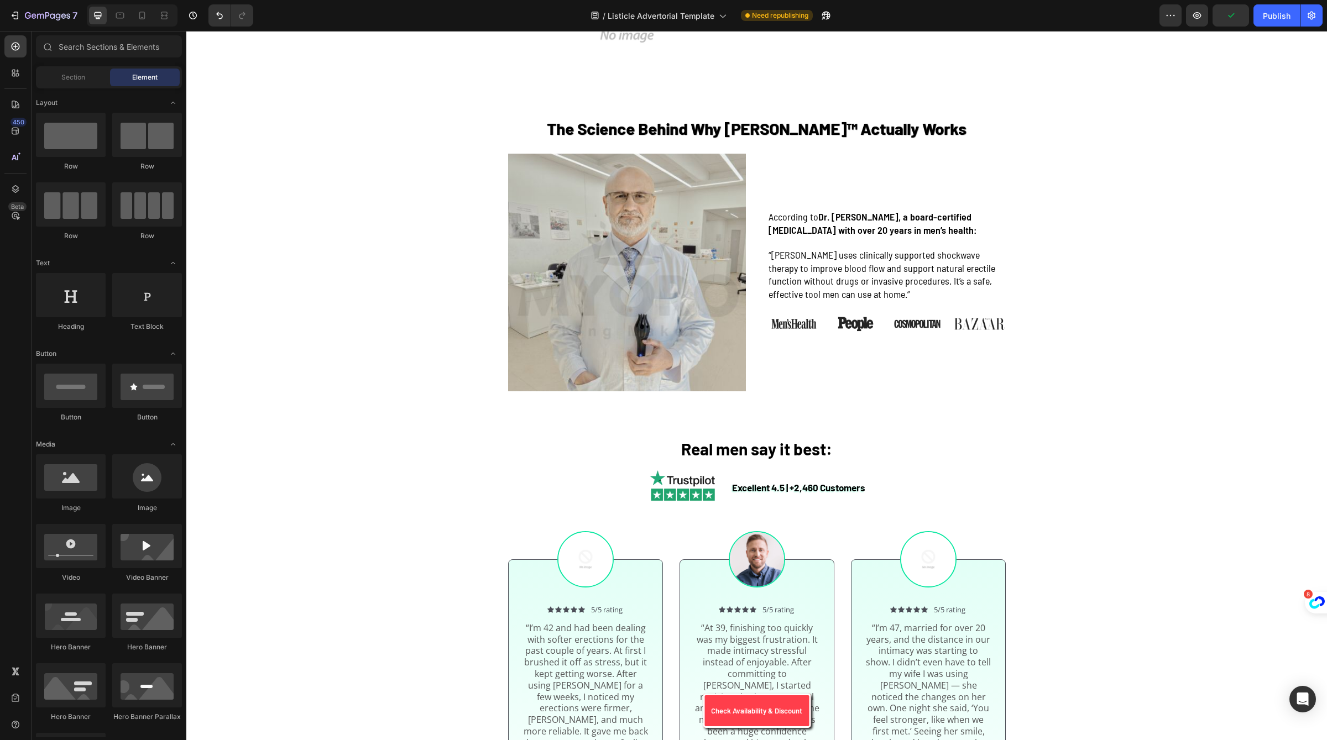
click at [1025, 355] on div "Clinically Backed Wave Therapy for Men’s Health Heading Row Section 2 1....... …" at bounding box center [756, 226] width 1140 height 3660
click at [935, 467] on div "Excellent 4.5 | +2,460 Customers Text Block Image Row" at bounding box center [757, 484] width 498 height 35
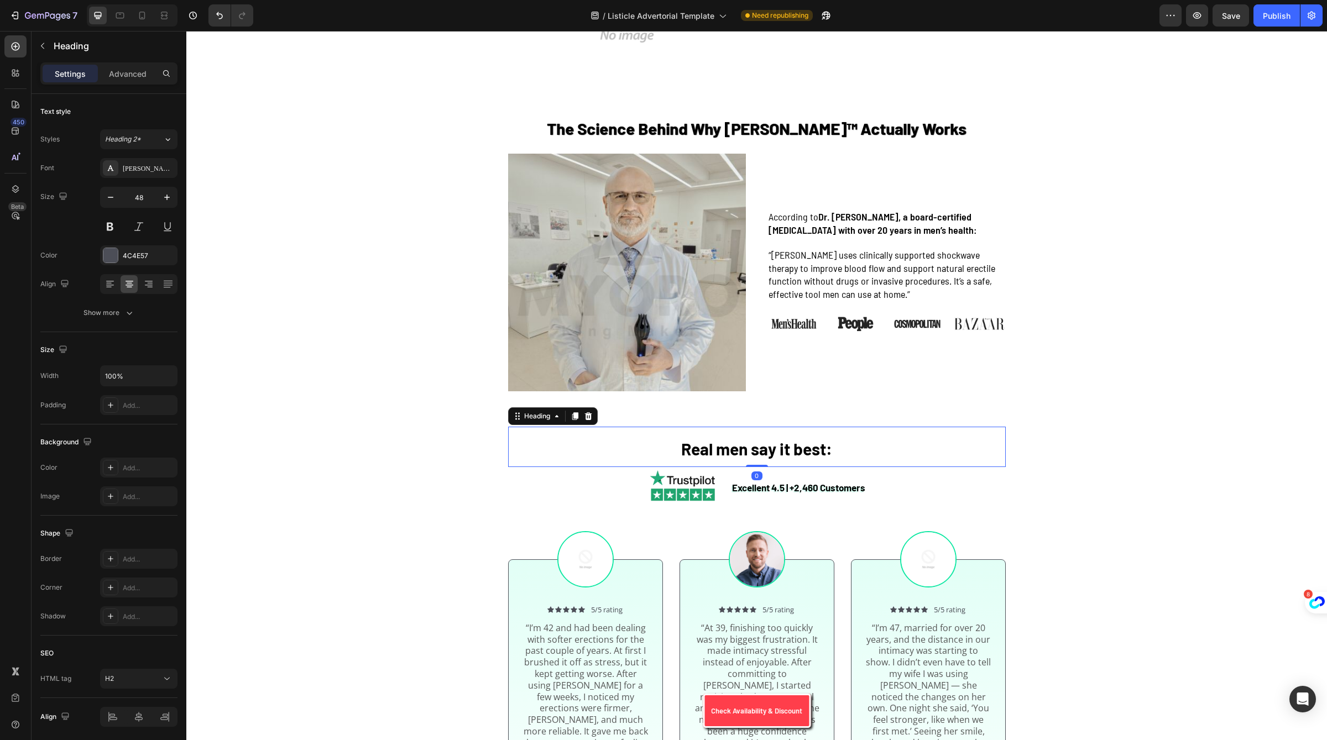
click at [994, 427] on h2 "Real men say it best:" at bounding box center [757, 447] width 498 height 40
click at [1034, 275] on div "Clinically Backed Wave Therapy for Men’s Health Heading Row Section 2 1....... …" at bounding box center [756, 226] width 1140 height 3660
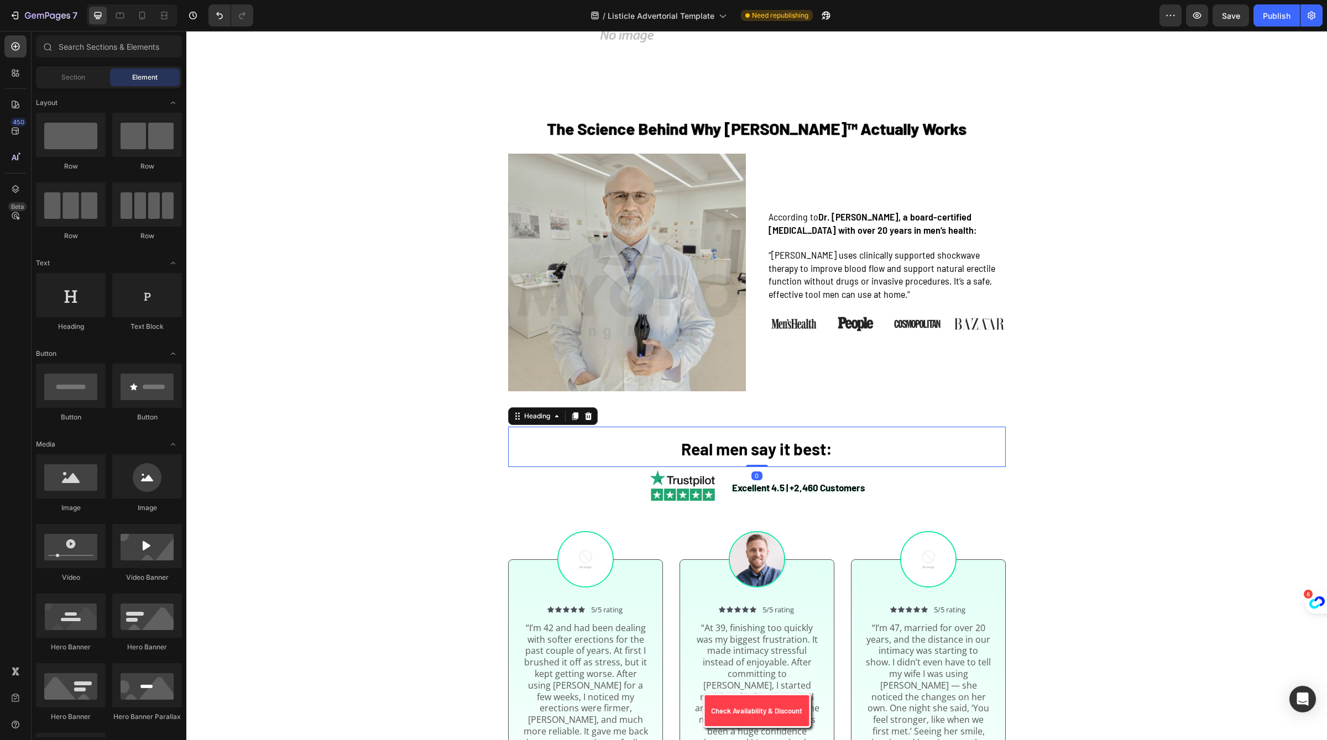
click at [901, 427] on h2 "Real men say it best:" at bounding box center [757, 447] width 498 height 40
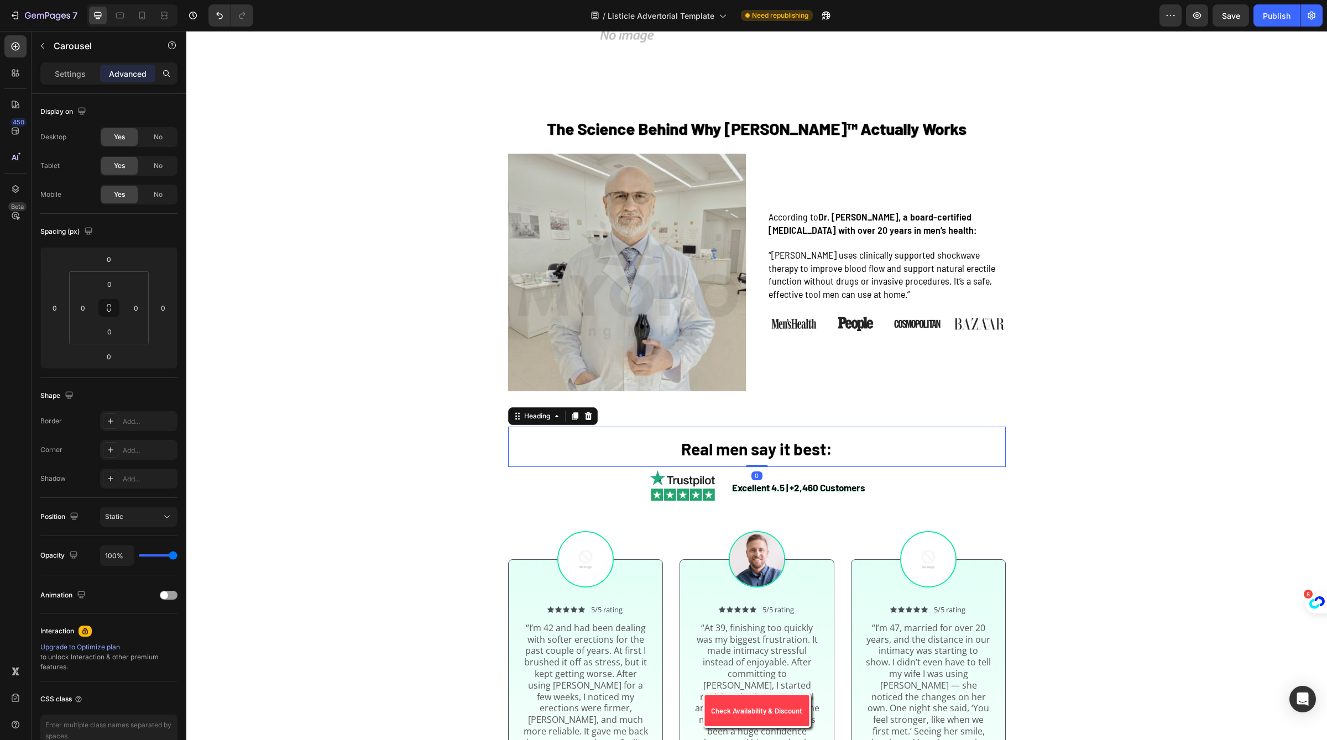
click at [528, 491] on div "Carousel" at bounding box center [527, 496] width 33 height 10
click at [391, 310] on div "Clinically Backed Wave Therapy for Men’s Health Heading Row Section 2 1....... …" at bounding box center [756, 226] width 1140 height 3660
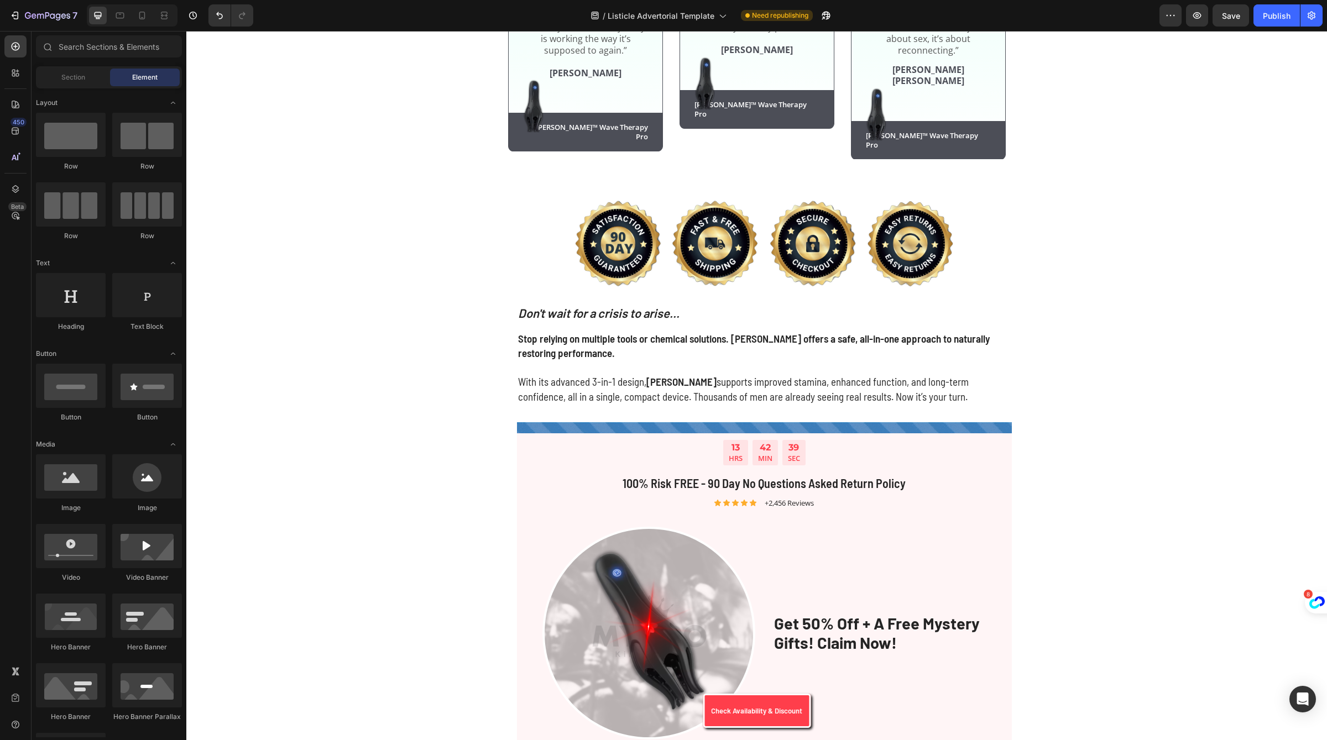
scroll to position [2239, 0]
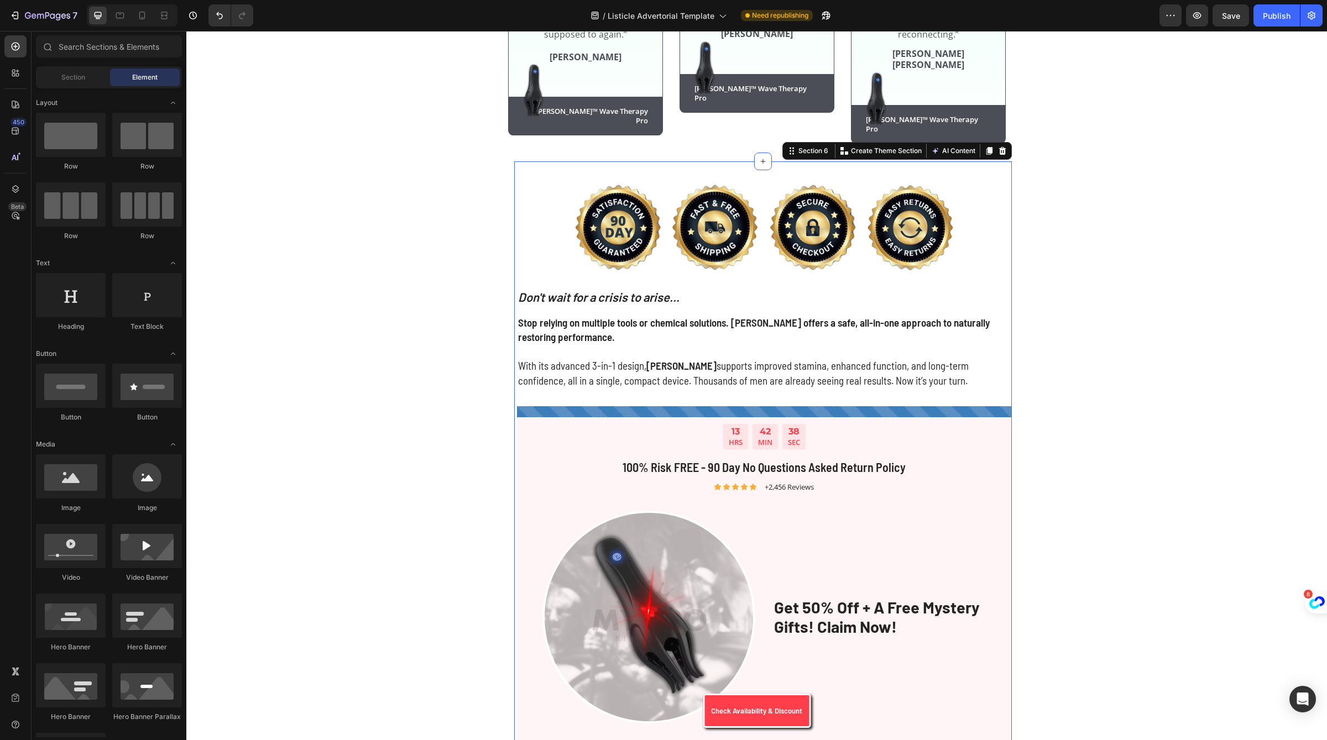
click at [546, 161] on div "Image Image Image Image Row Row Don't wait for a crisis to arise... Text Block …" at bounding box center [763, 654] width 498 height 987
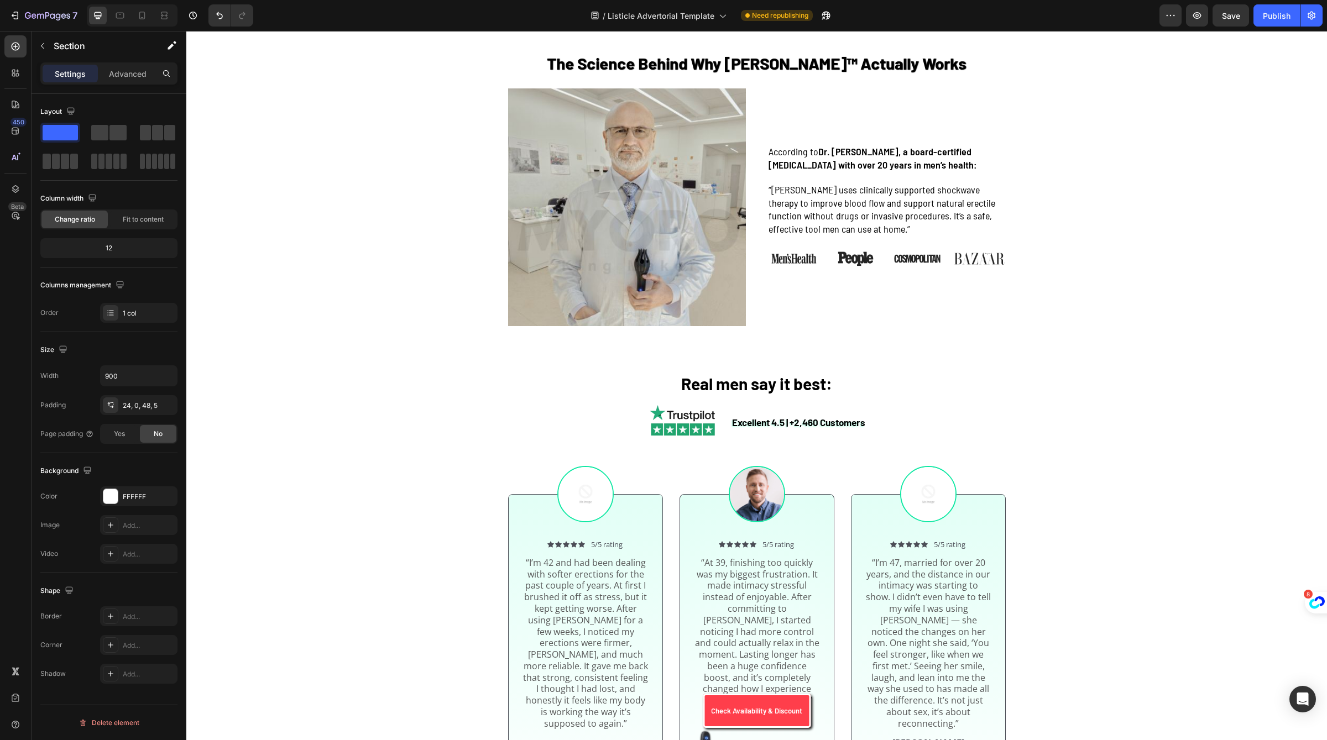
scroll to position [1701, 0]
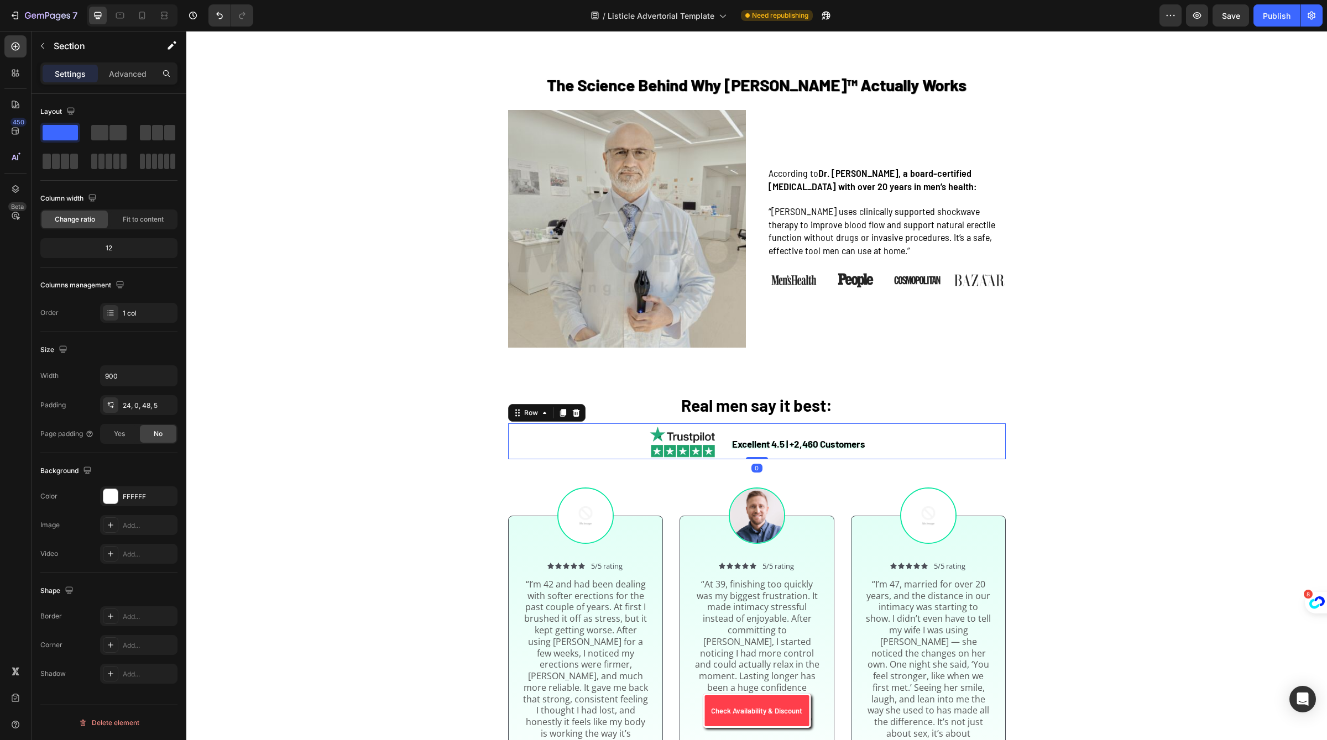
click at [559, 423] on div "Excellent 4.5 | +2,460 Customers Text Block Image Row 0" at bounding box center [757, 440] width 498 height 35
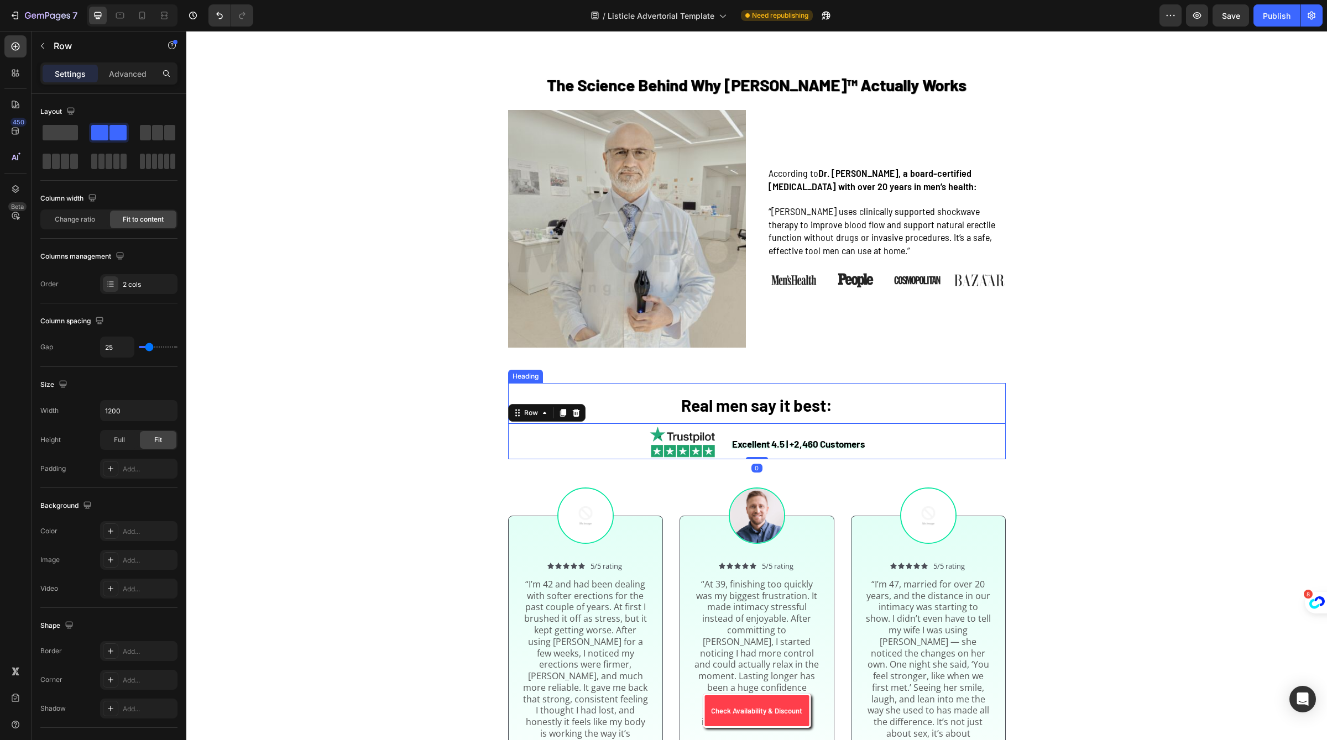
click at [530, 383] on h2 "Real men say it best:" at bounding box center [757, 403] width 498 height 40
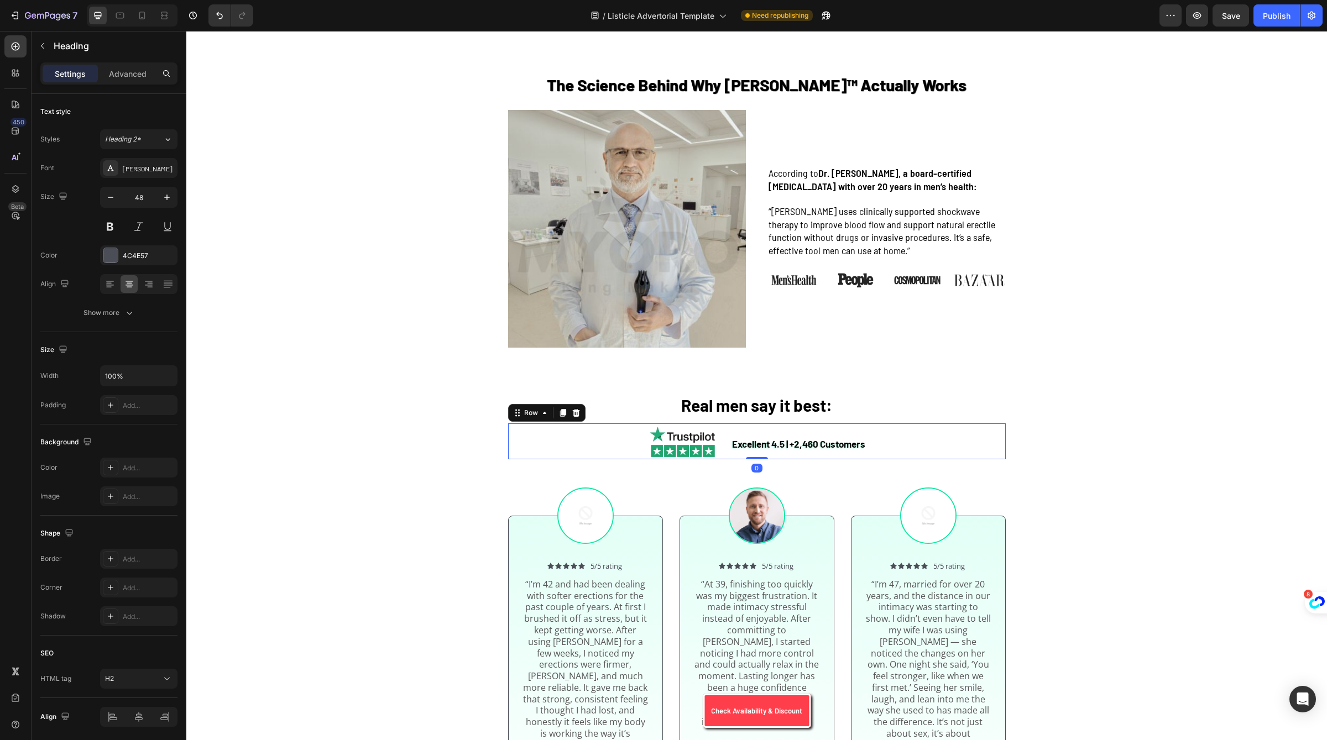
click at [514, 423] on div "Excellent 4.5 | +2,460 Customers Text Block Image Row 0" at bounding box center [757, 440] width 498 height 35
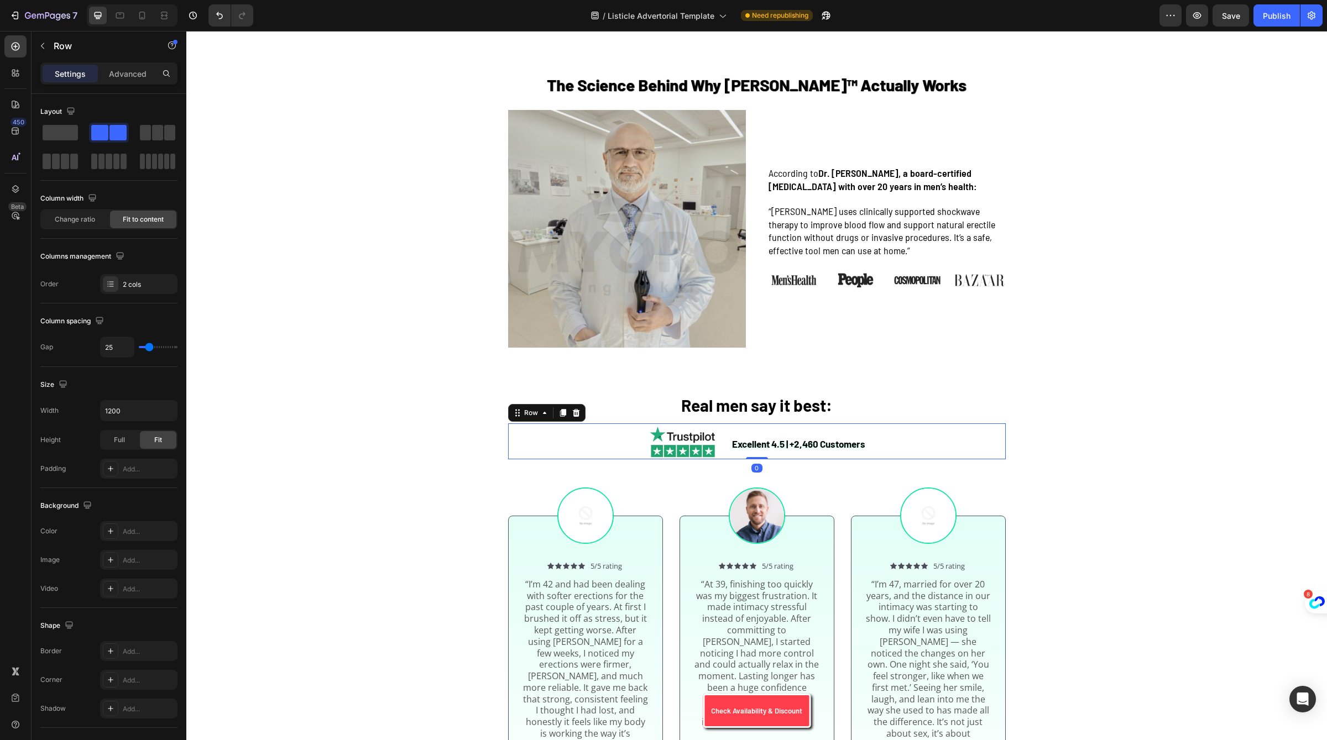
click at [496, 283] on div "Clinically Backed Wave Therapy for Men’s Health Heading Row Section 2 1....... …" at bounding box center [756, 183] width 1140 height 3660
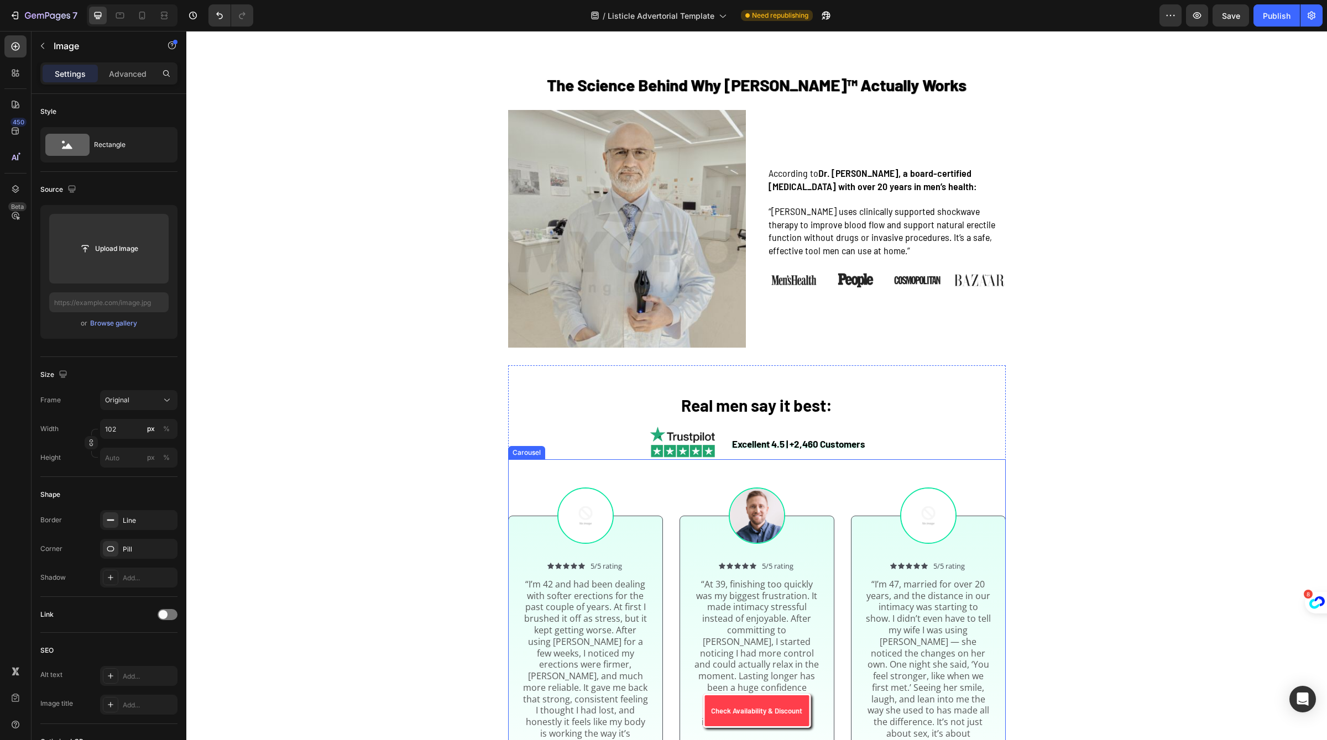
click at [532, 476] on div "Image" at bounding box center [523, 481] width 24 height 10
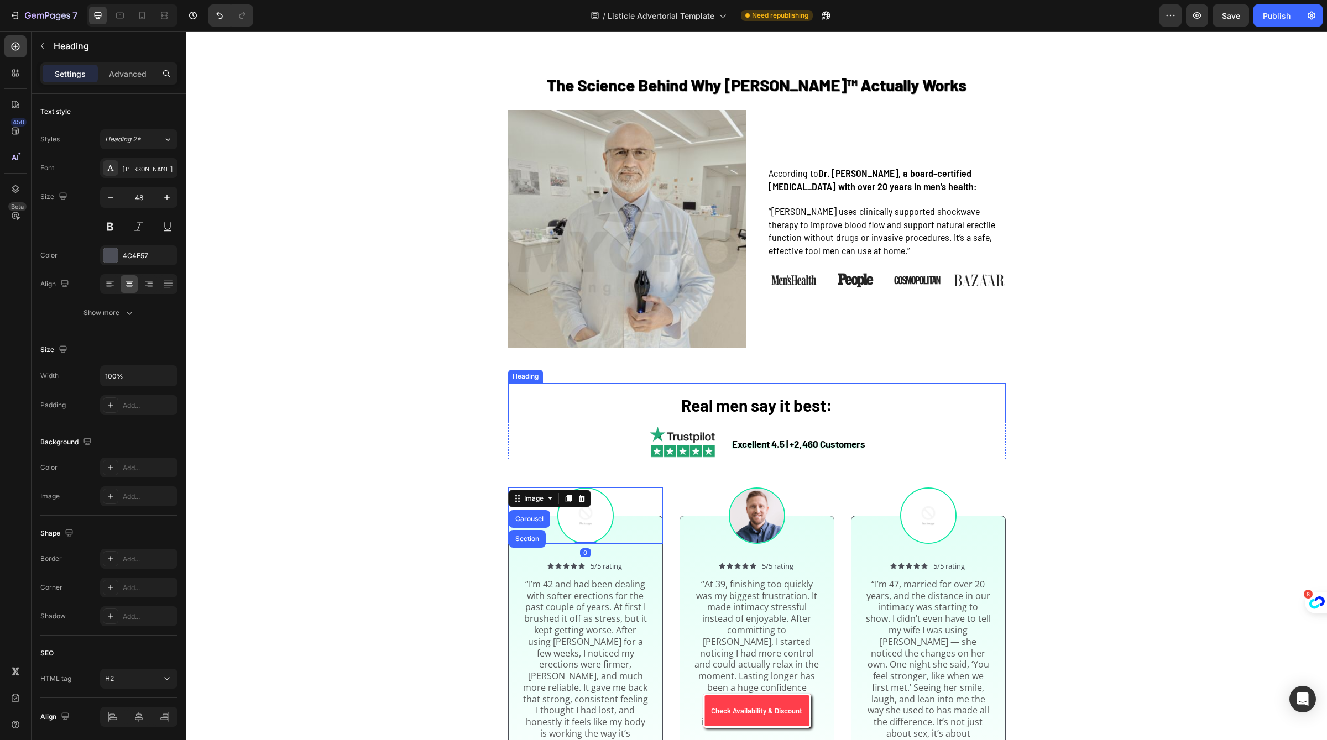
click at [538, 383] on h2 "Real men say it best:" at bounding box center [757, 403] width 498 height 40
click at [604, 182] on div "Clinically Backed Wave Therapy for Men’s Health Heading Row Section 2 1....... …" at bounding box center [756, 183] width 1140 height 3660
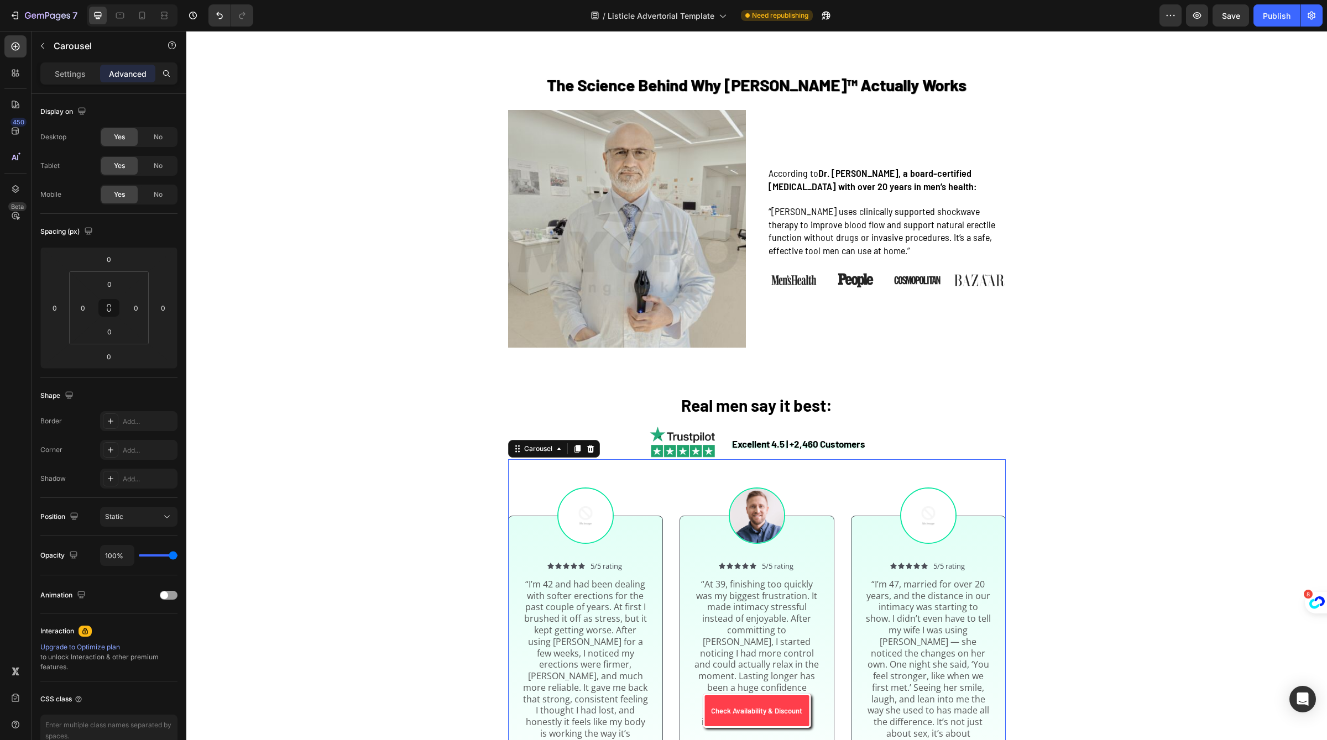
click at [666, 643] on div "Image Icon Icon Icon Icon Icon Icon List 5/5 rating Text Block Row “I’m 42 and …" at bounding box center [757, 656] width 498 height 395
click at [668, 666] on div "Real men say it best: Heading Excellent 4.5 | +2,460 Customers Text Block Image…" at bounding box center [757, 618] width 498 height 507
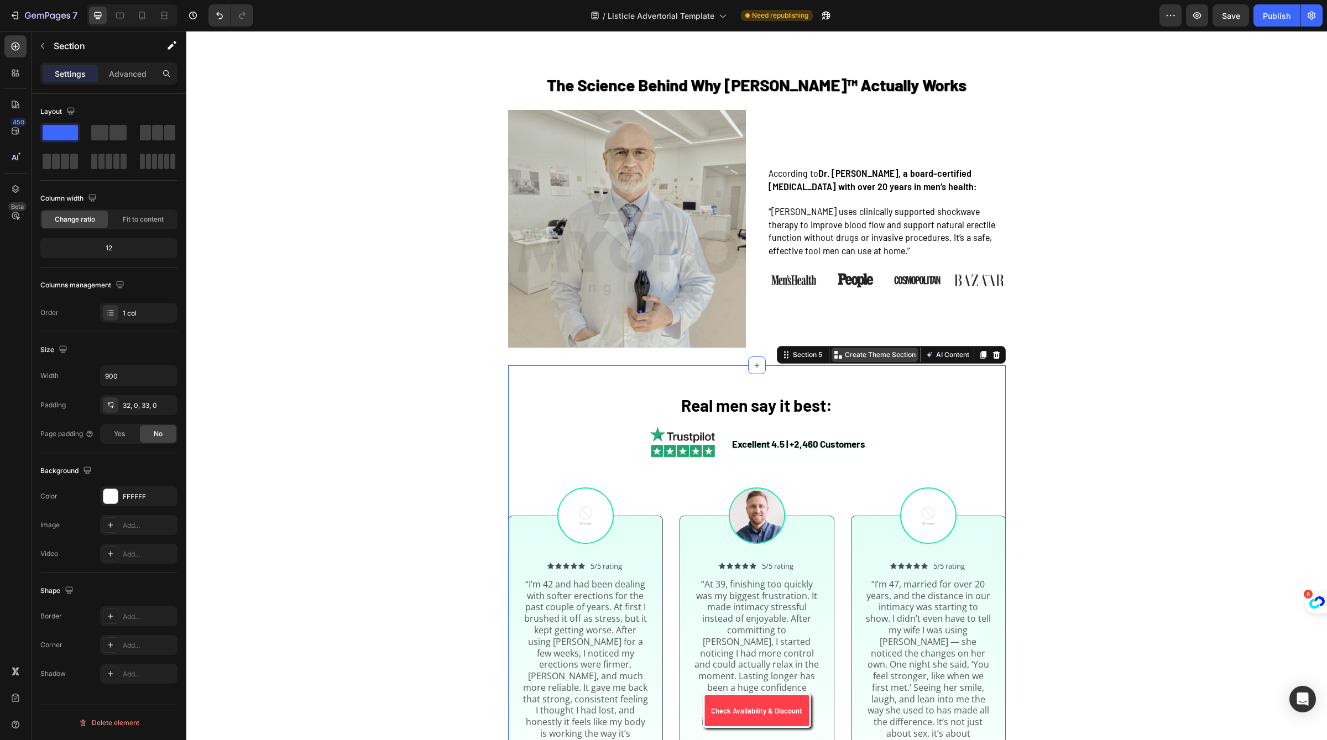
click at [896, 350] on p "Create Theme Section" at bounding box center [880, 355] width 71 height 10
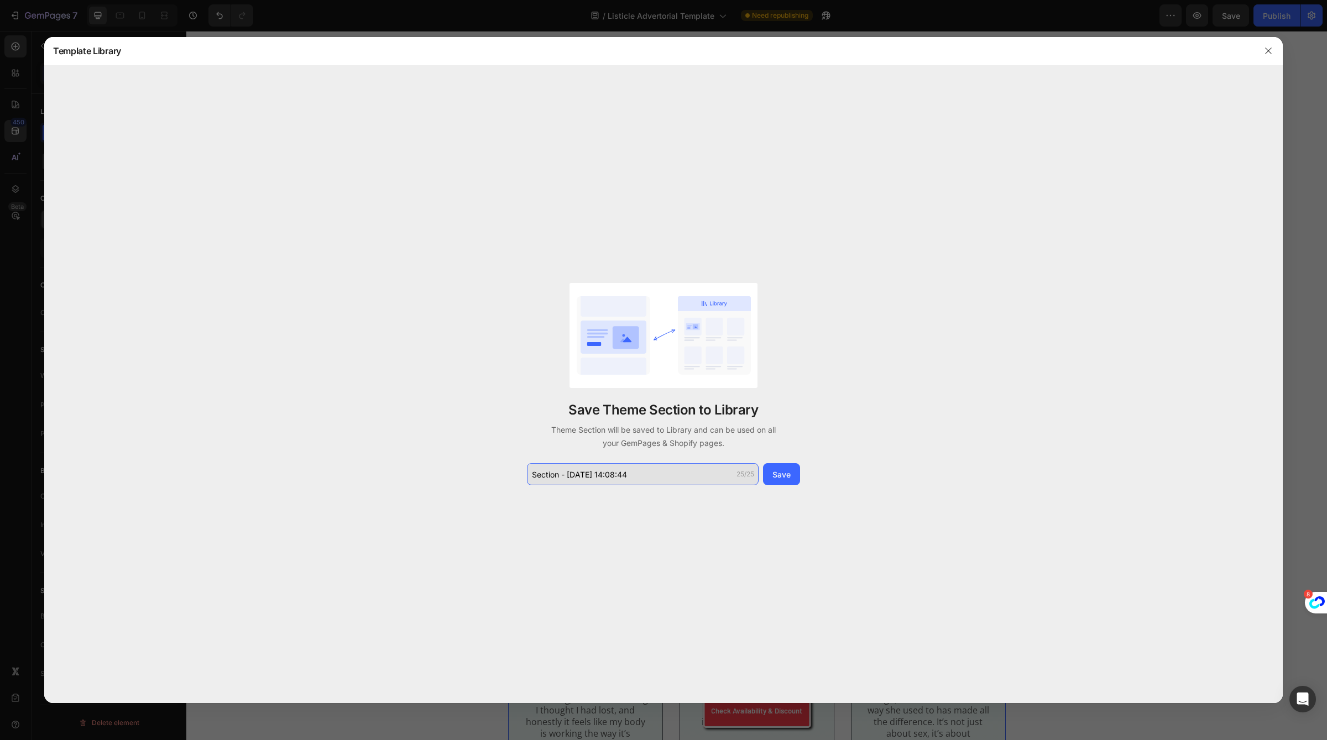
click at [645, 465] on input "Section - Aug 26 14:08:44" at bounding box center [643, 474] width 232 height 22
type input "trustpilot review"
click at [787, 477] on div "Save" at bounding box center [781, 475] width 18 height 12
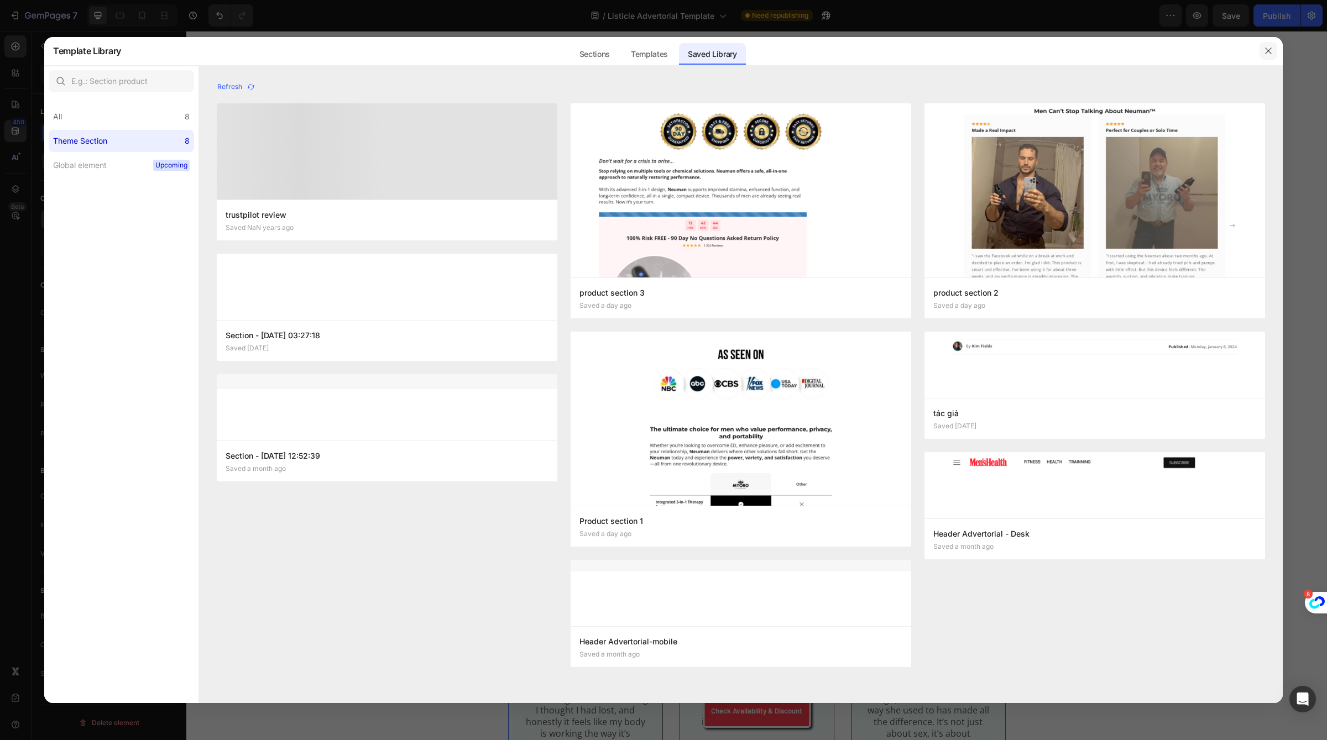
click at [1274, 56] on button "button" at bounding box center [1268, 51] width 18 height 18
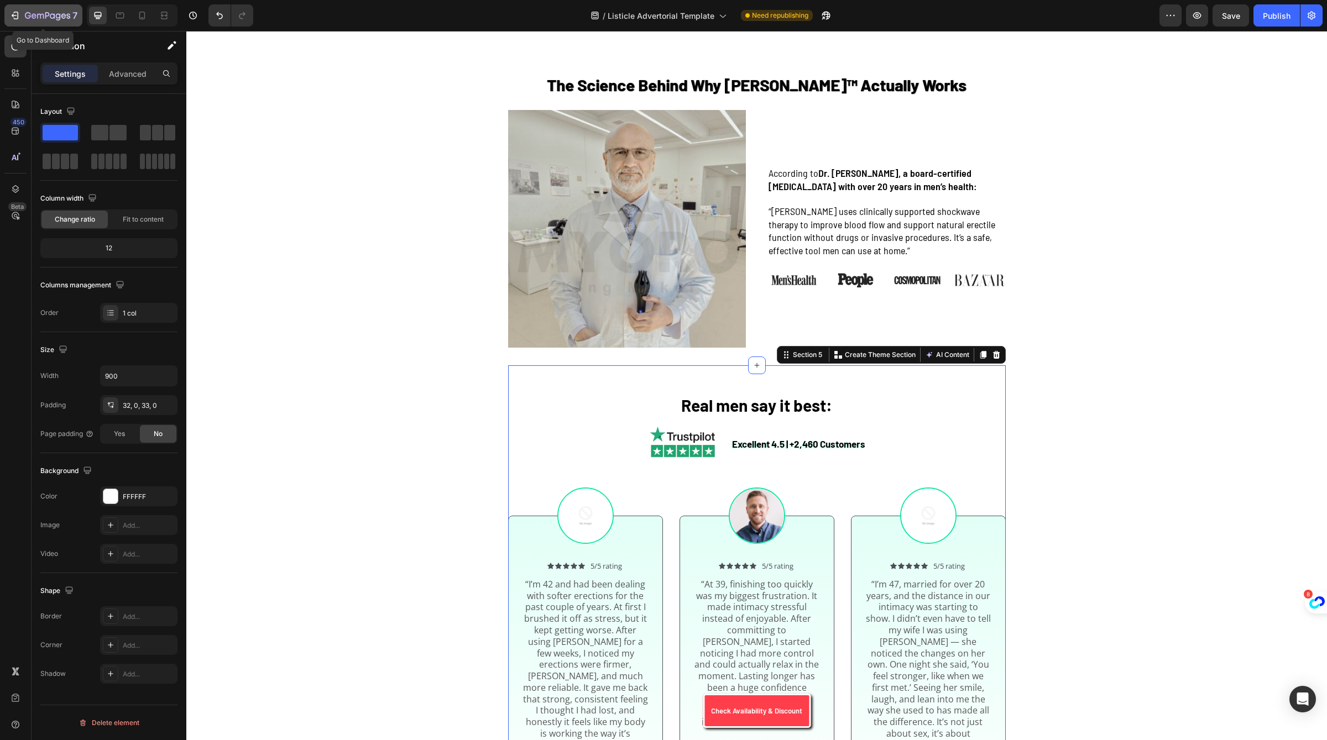
click at [30, 22] on button "7" at bounding box center [43, 15] width 78 height 22
